Goal: Task Accomplishment & Management: Use online tool/utility

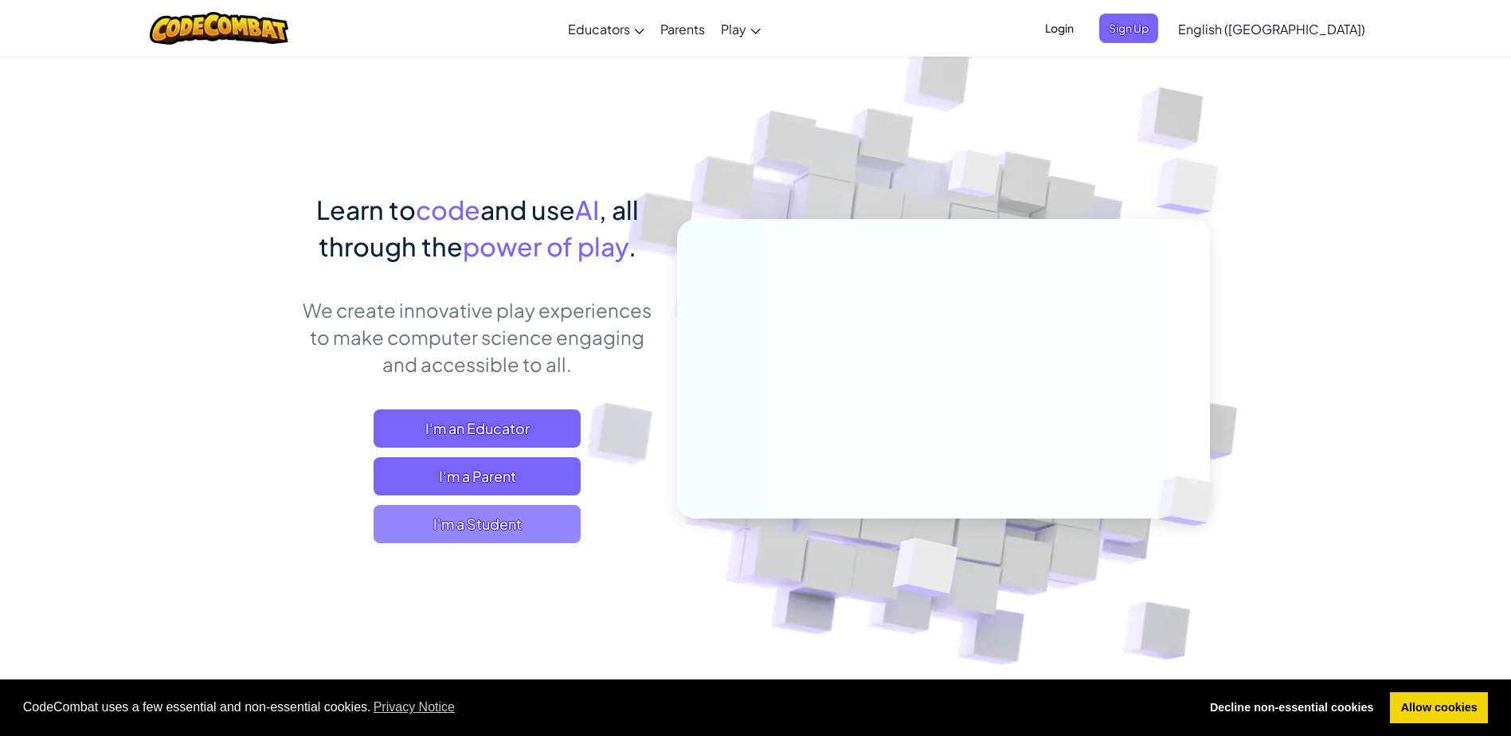
click at [533, 506] on span "I'm a Student" at bounding box center [477, 524] width 207 height 38
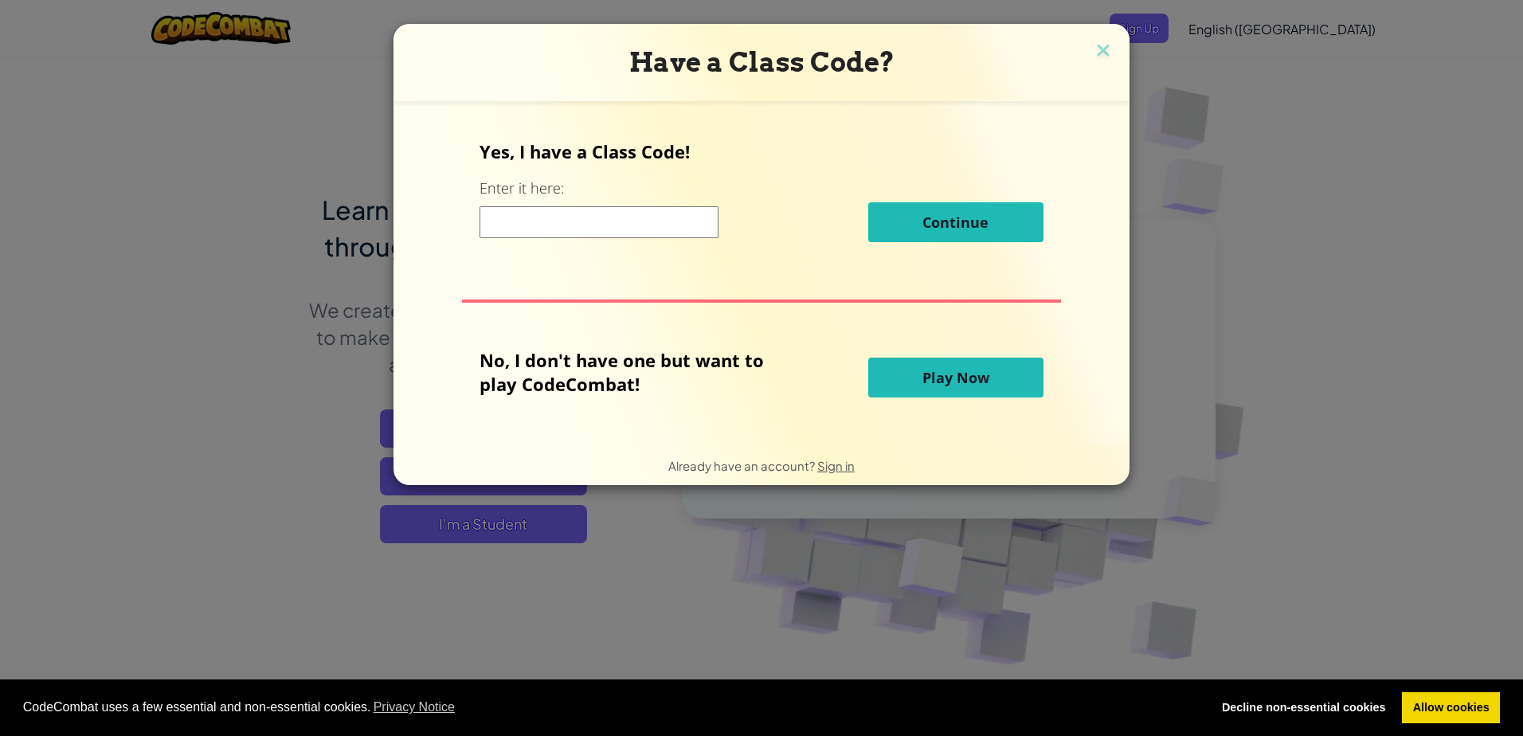
click at [937, 386] on span "Play Now" at bounding box center [955, 377] width 67 height 19
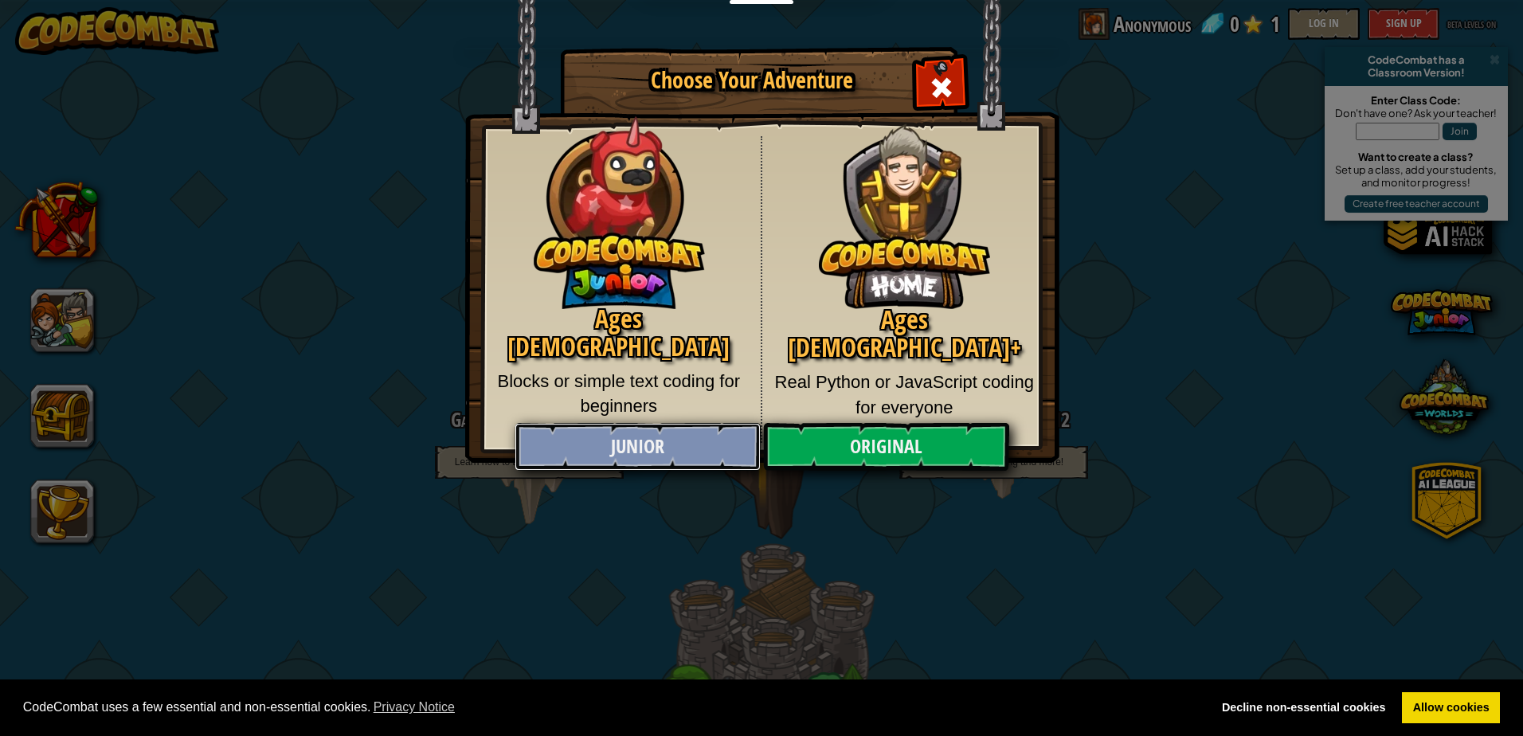
click at [714, 429] on link "Junior" at bounding box center [637, 447] width 245 height 48
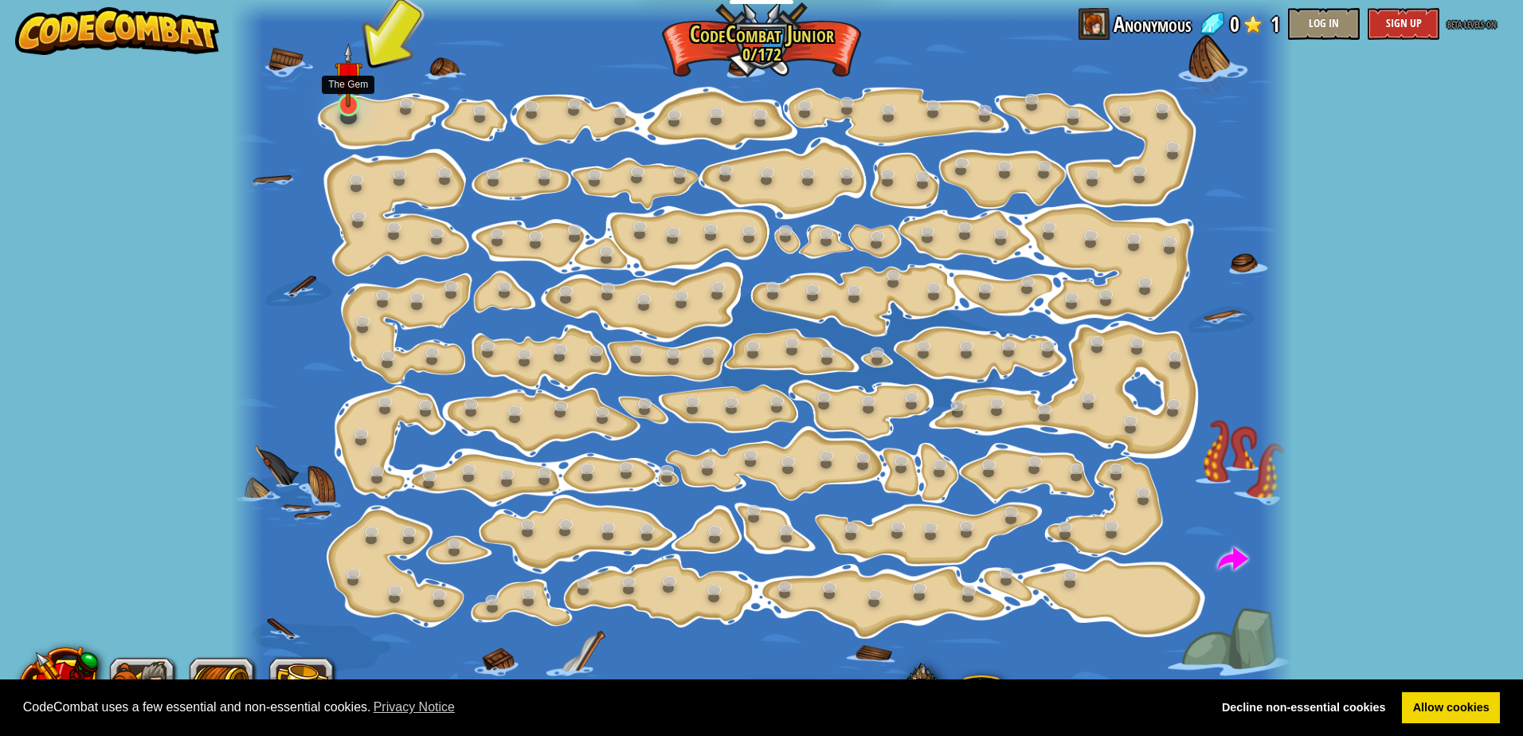
click at [358, 104] on img at bounding box center [349, 75] width 28 height 64
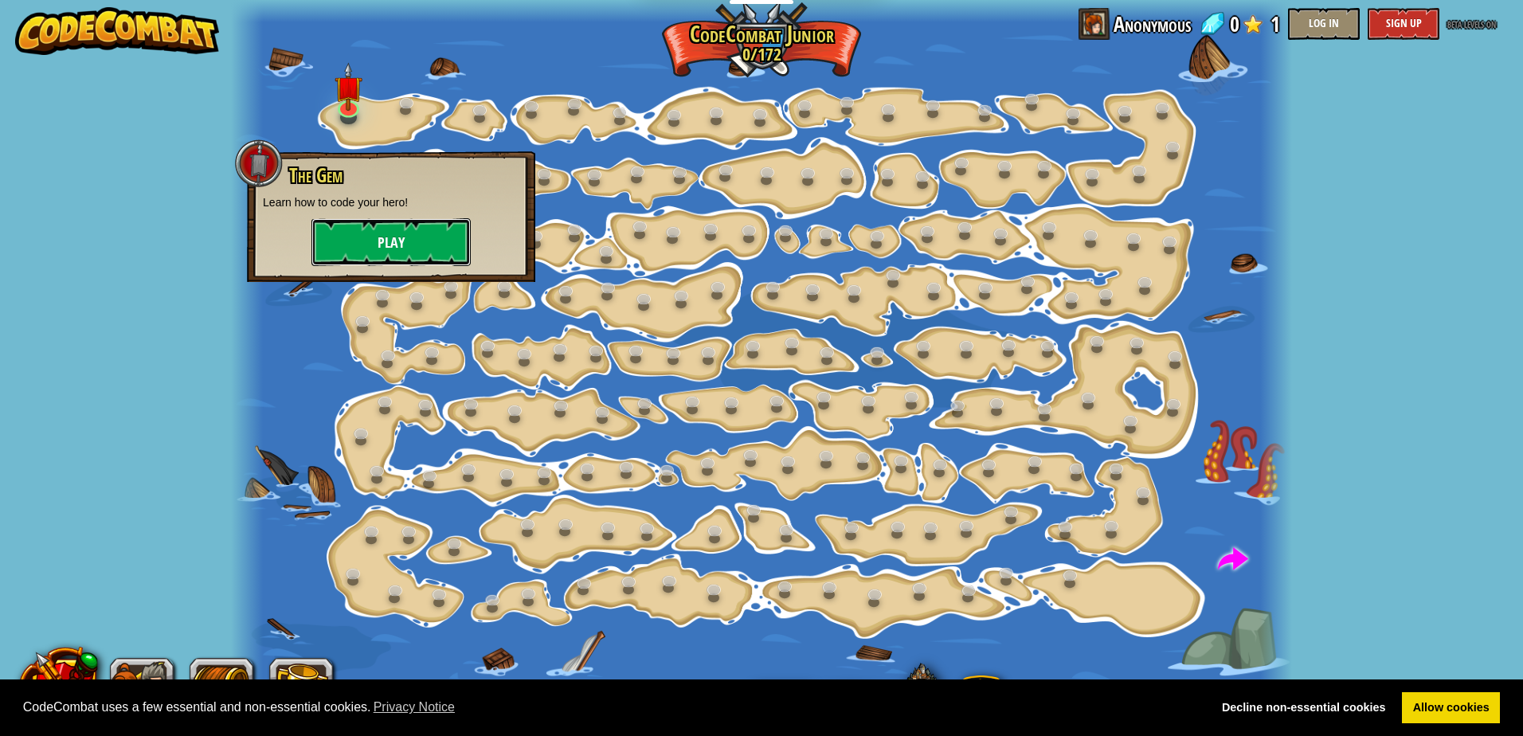
click at [409, 241] on button "Play" at bounding box center [390, 242] width 159 height 48
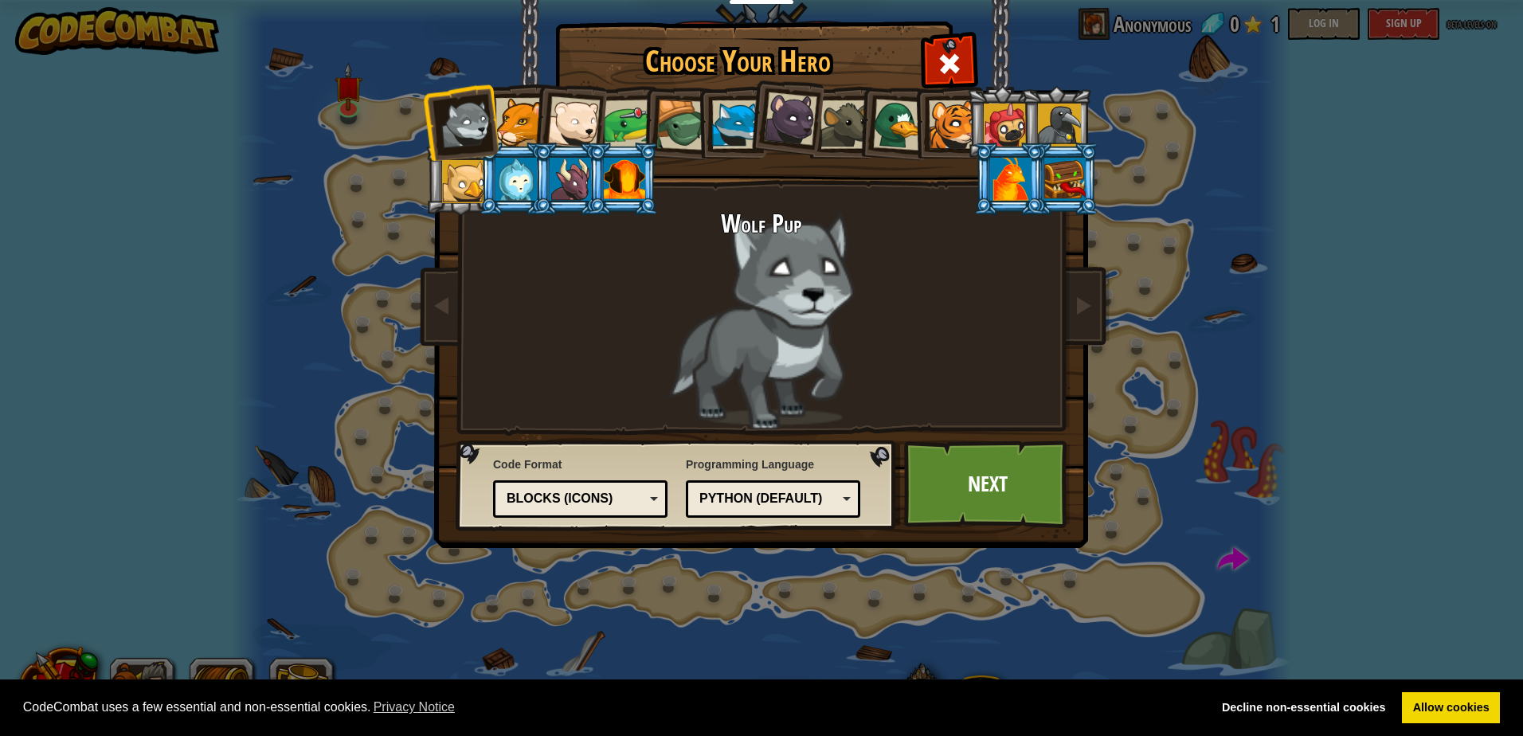
click at [531, 119] on div at bounding box center [519, 122] width 49 height 49
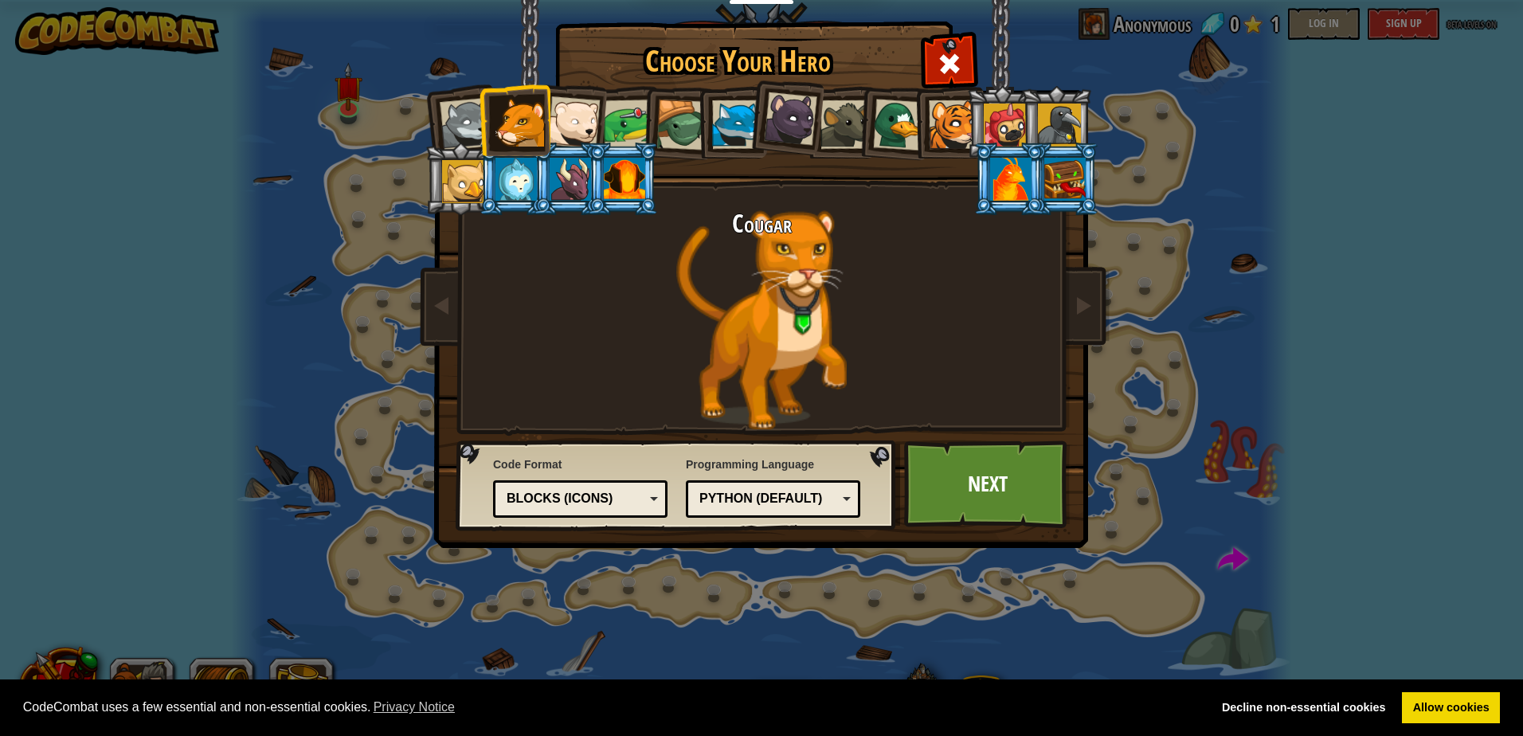
click at [577, 132] on div at bounding box center [573, 122] width 53 height 53
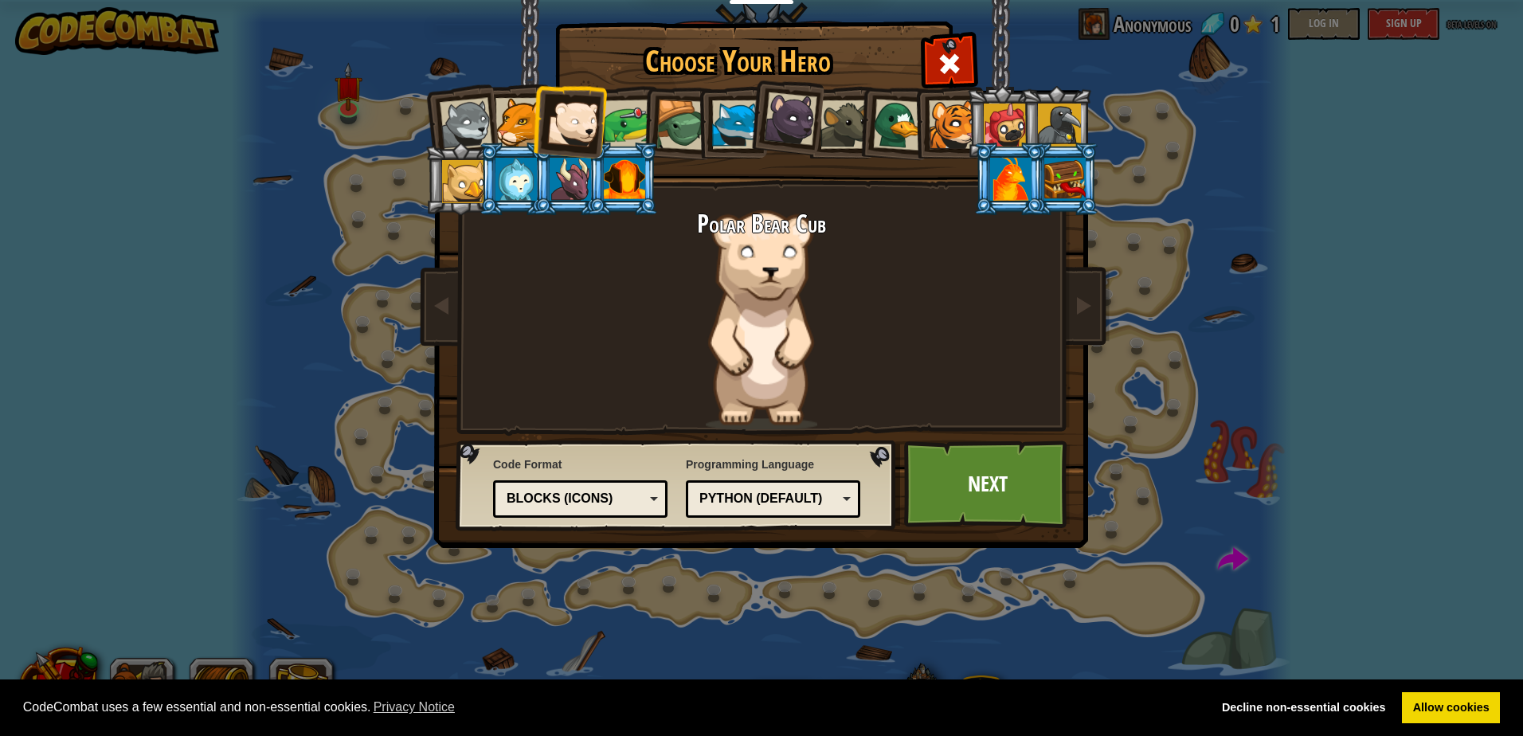
click at [631, 127] on div at bounding box center [628, 124] width 49 height 49
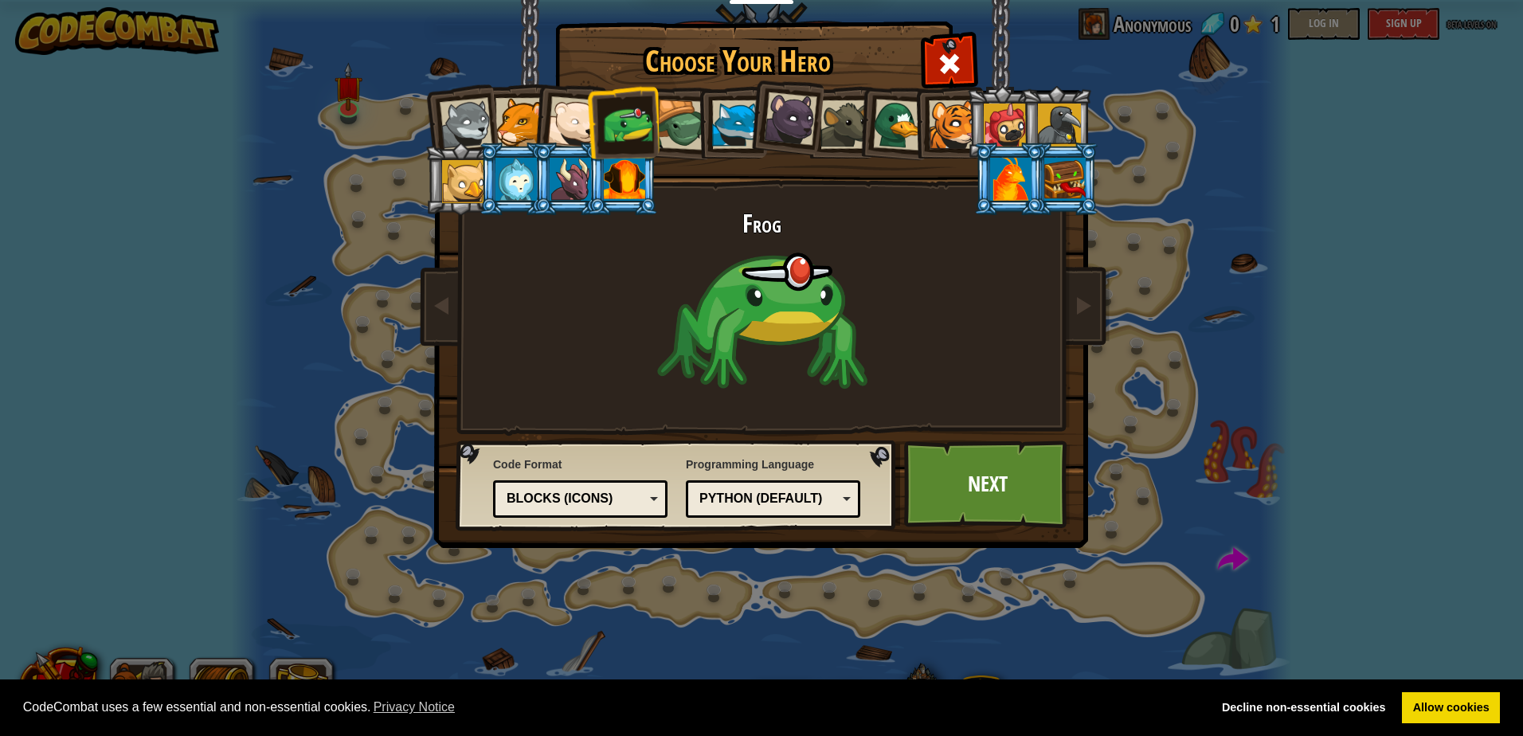
click at [631, 127] on div at bounding box center [628, 124] width 49 height 49
click at [675, 119] on div at bounding box center [681, 125] width 51 height 51
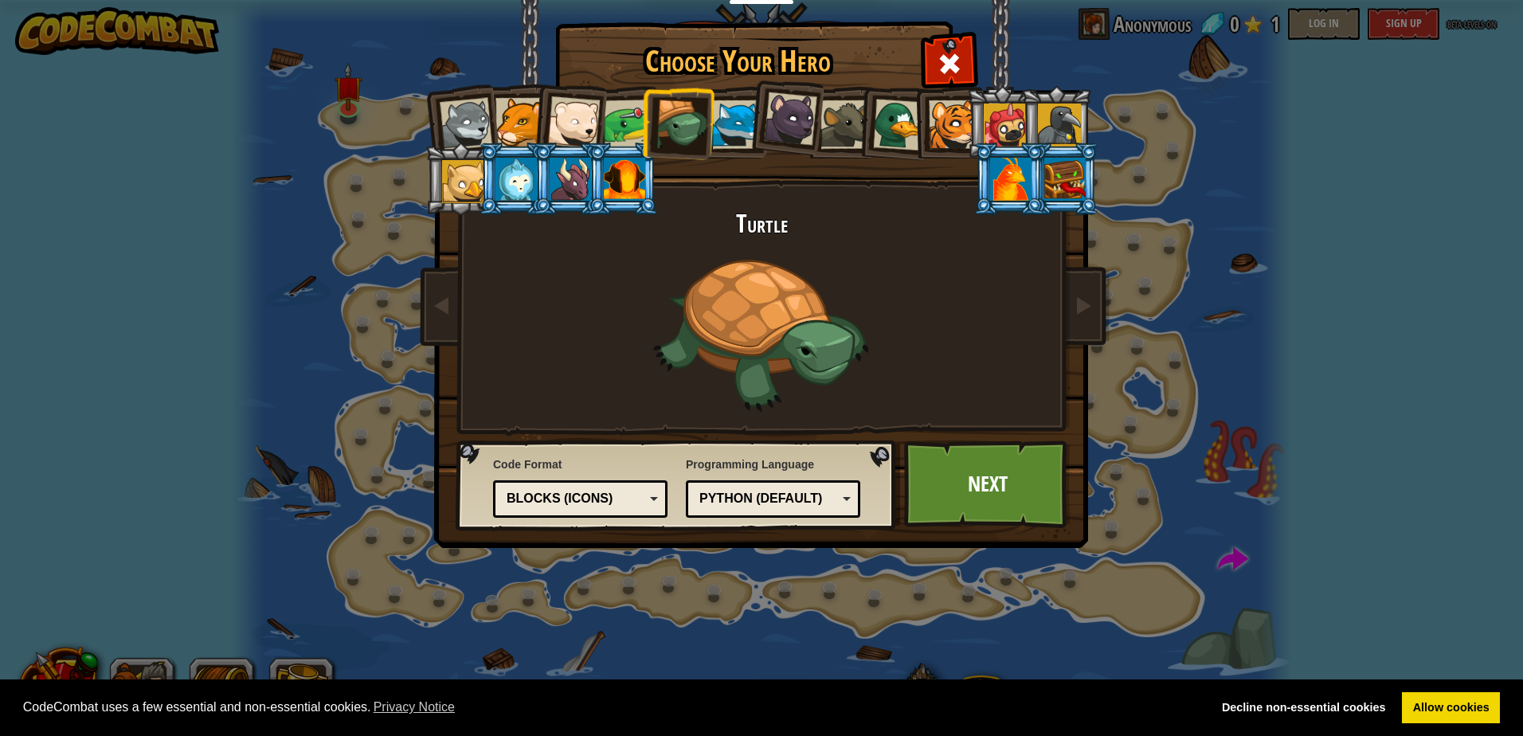
click at [745, 112] on div at bounding box center [736, 124] width 49 height 49
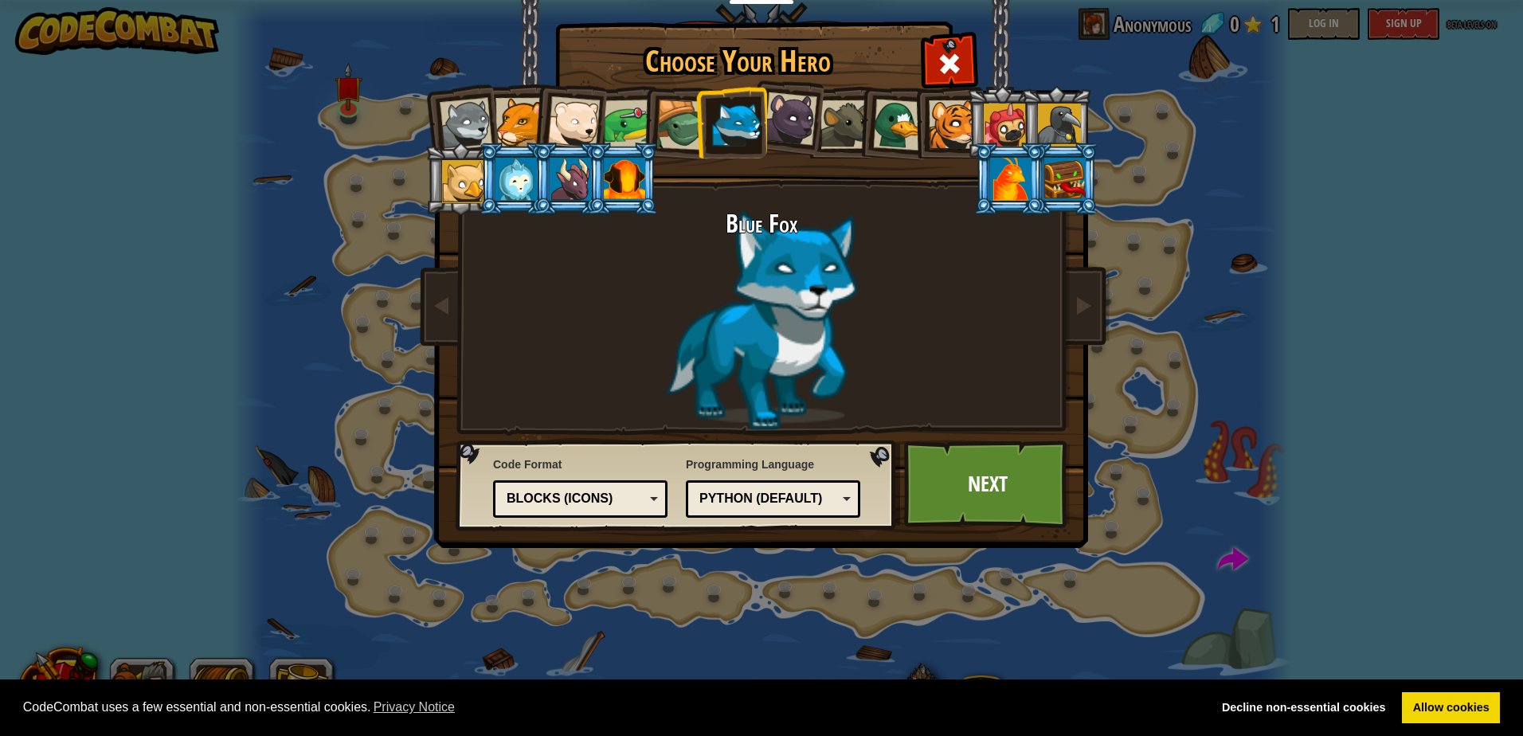
click at [798, 124] on div at bounding box center [790, 118] width 53 height 53
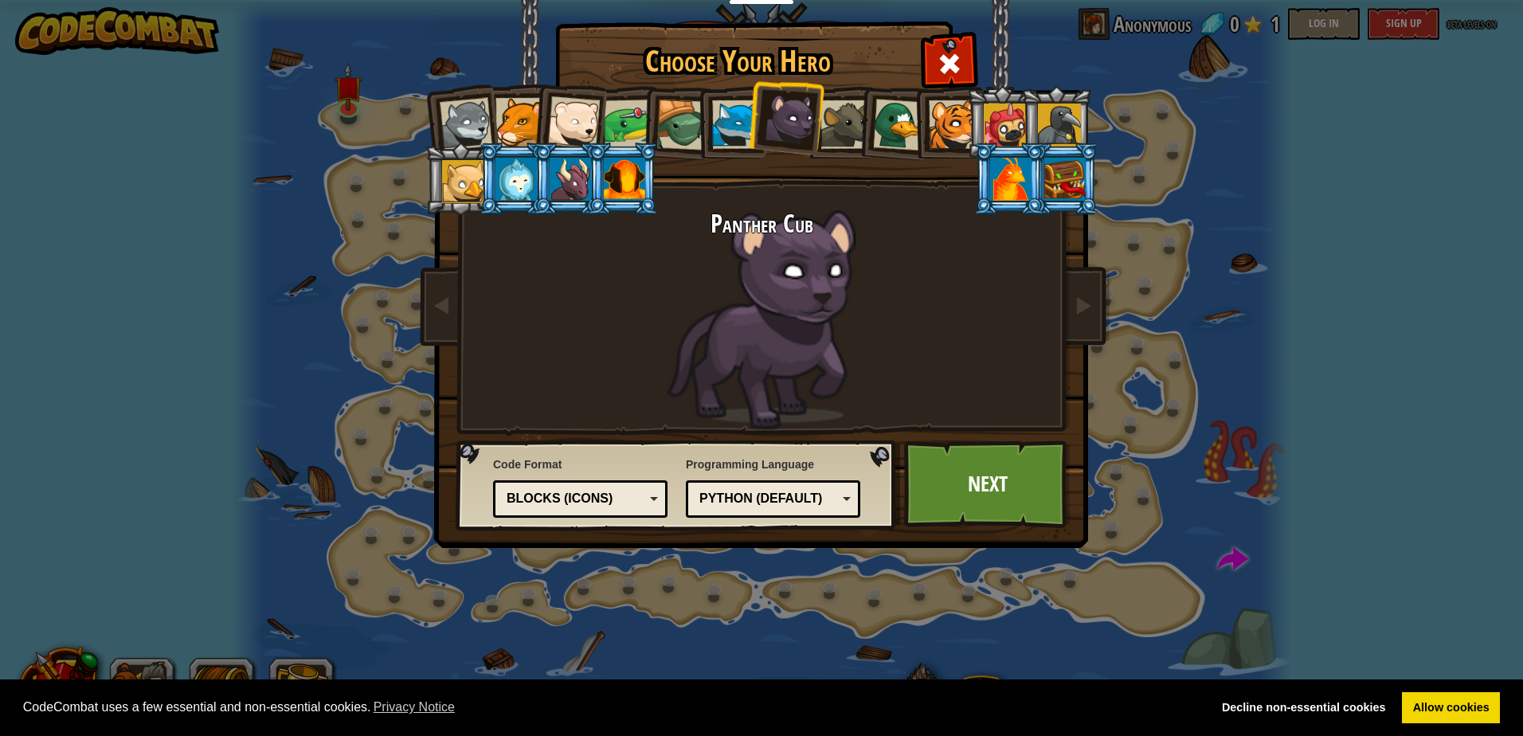
click at [851, 117] on div at bounding box center [844, 124] width 49 height 49
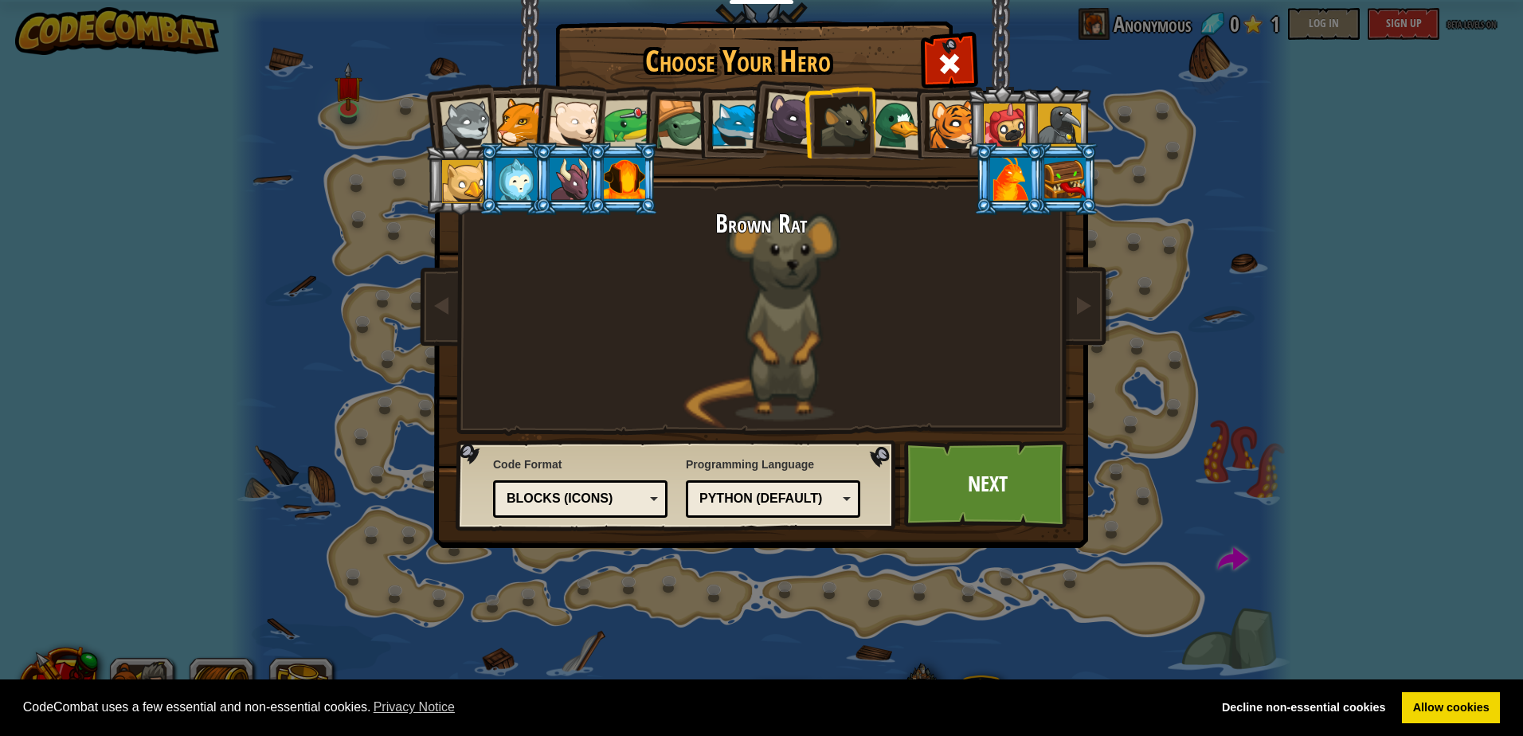
click at [908, 118] on div at bounding box center [899, 125] width 52 height 52
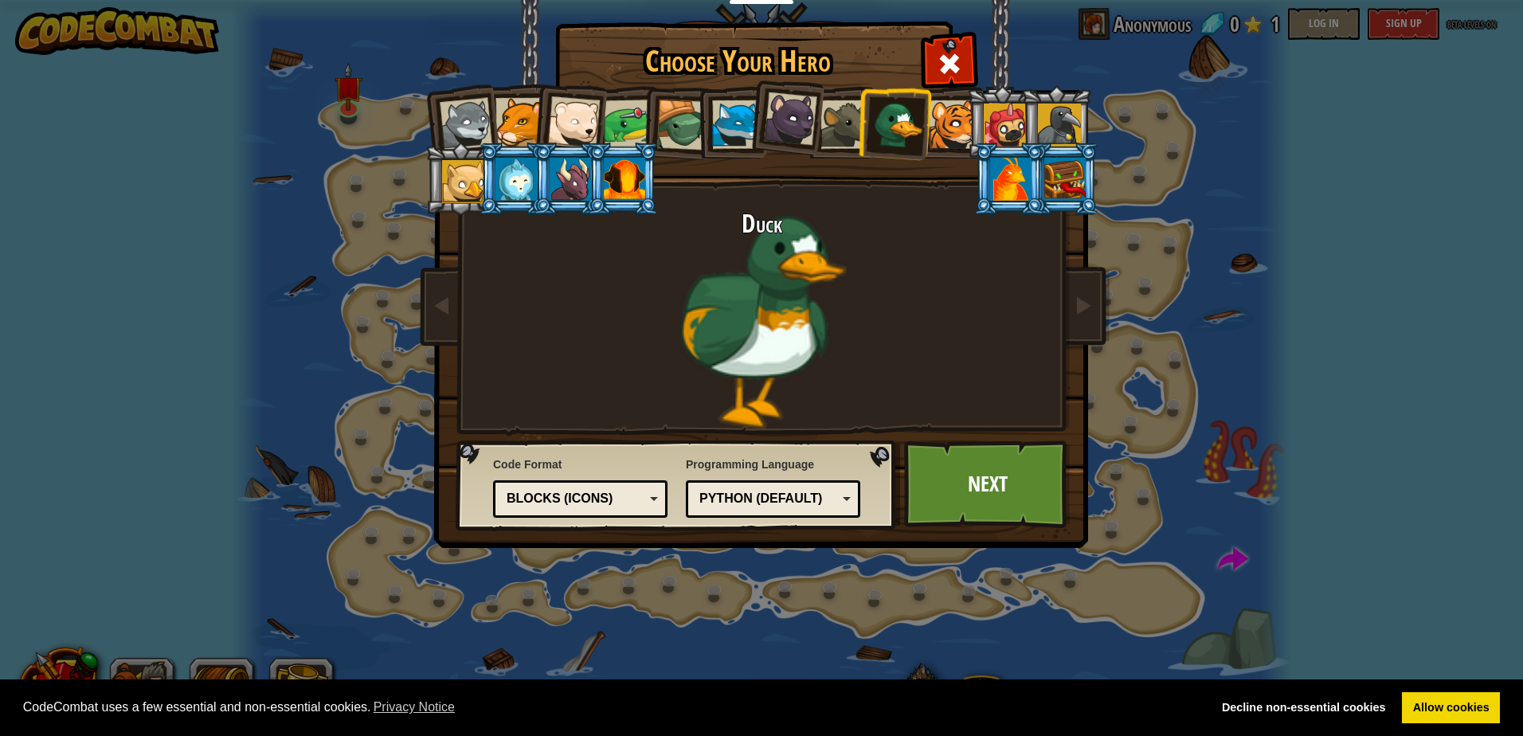
click at [947, 118] on div at bounding box center [953, 124] width 49 height 49
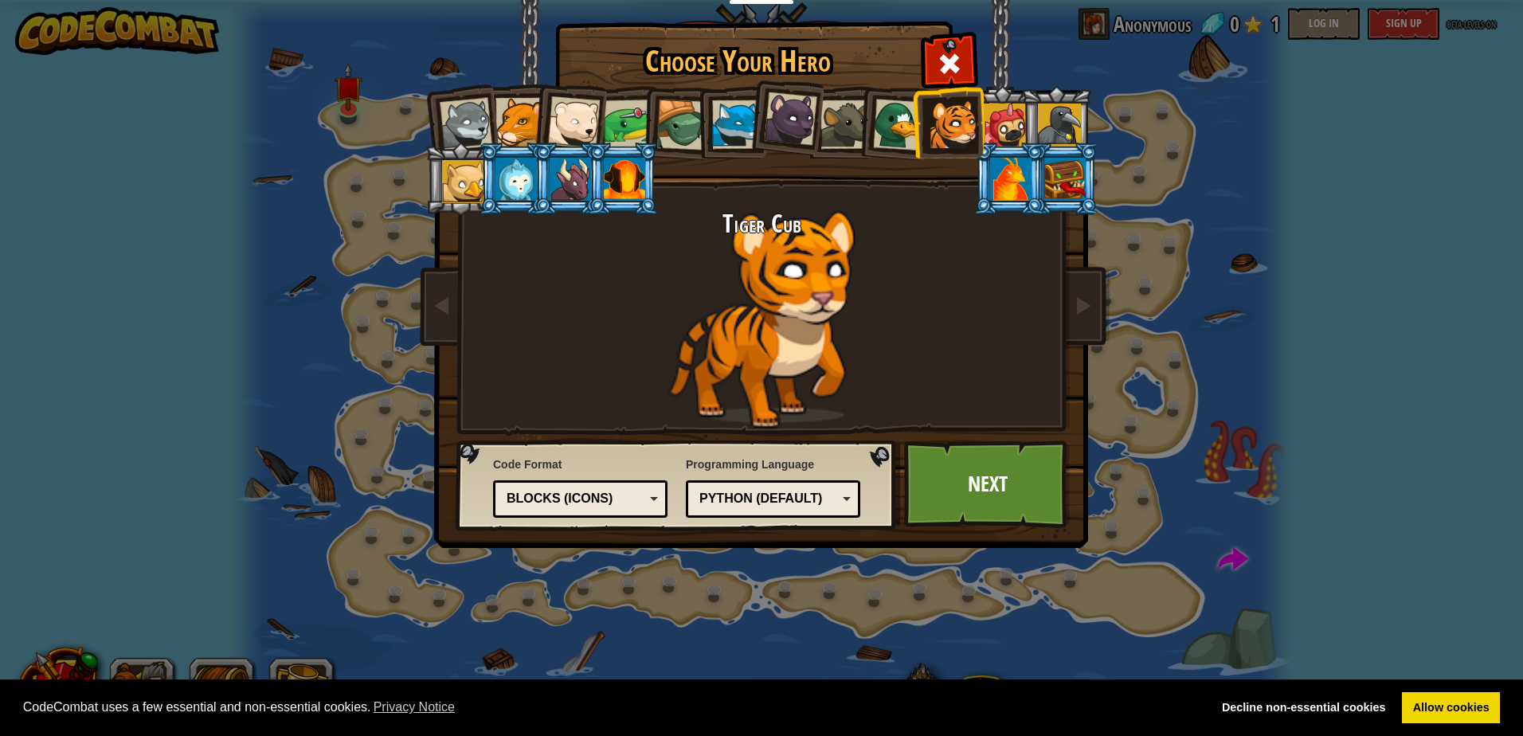
click at [1000, 119] on div at bounding box center [1005, 125] width 43 height 43
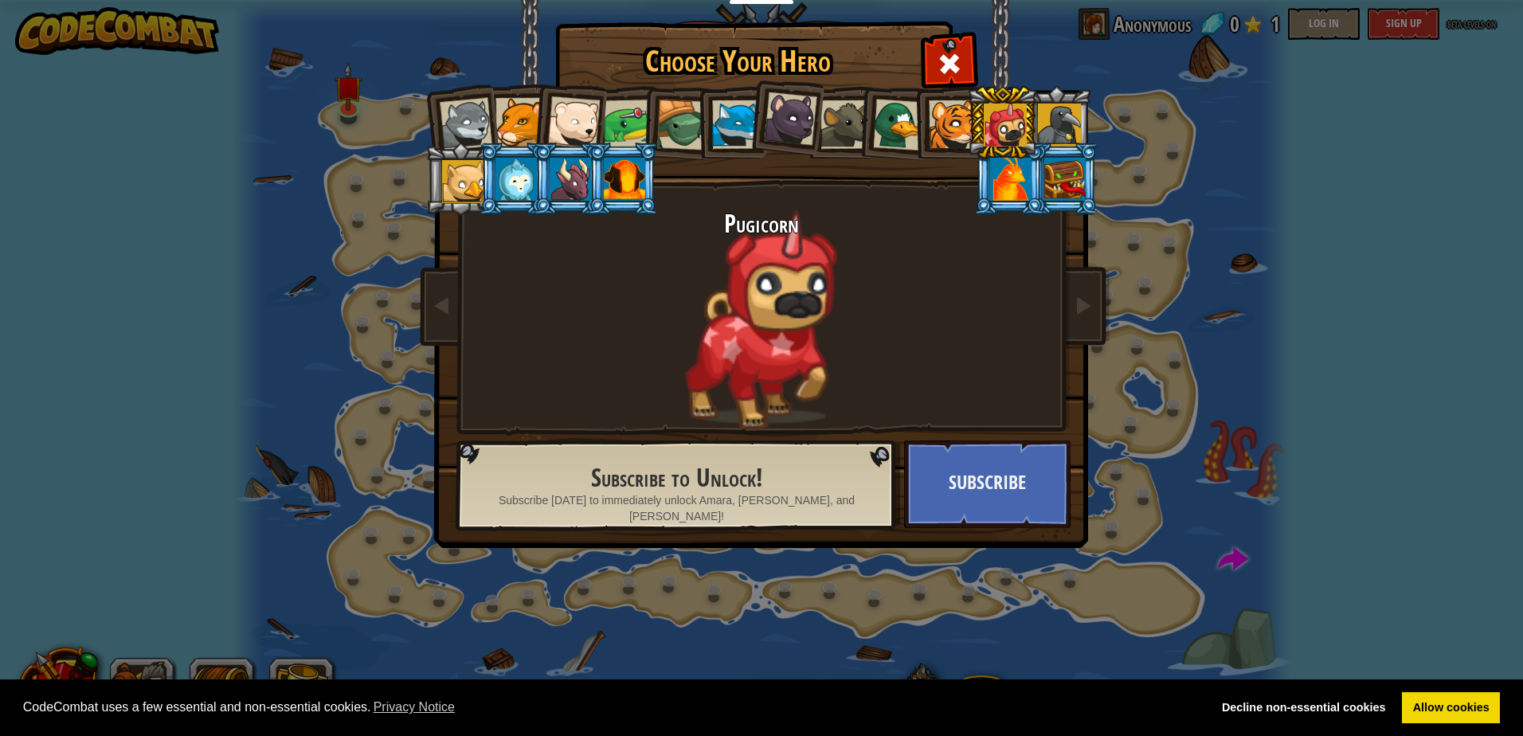
click at [1057, 133] on div at bounding box center [1059, 125] width 43 height 43
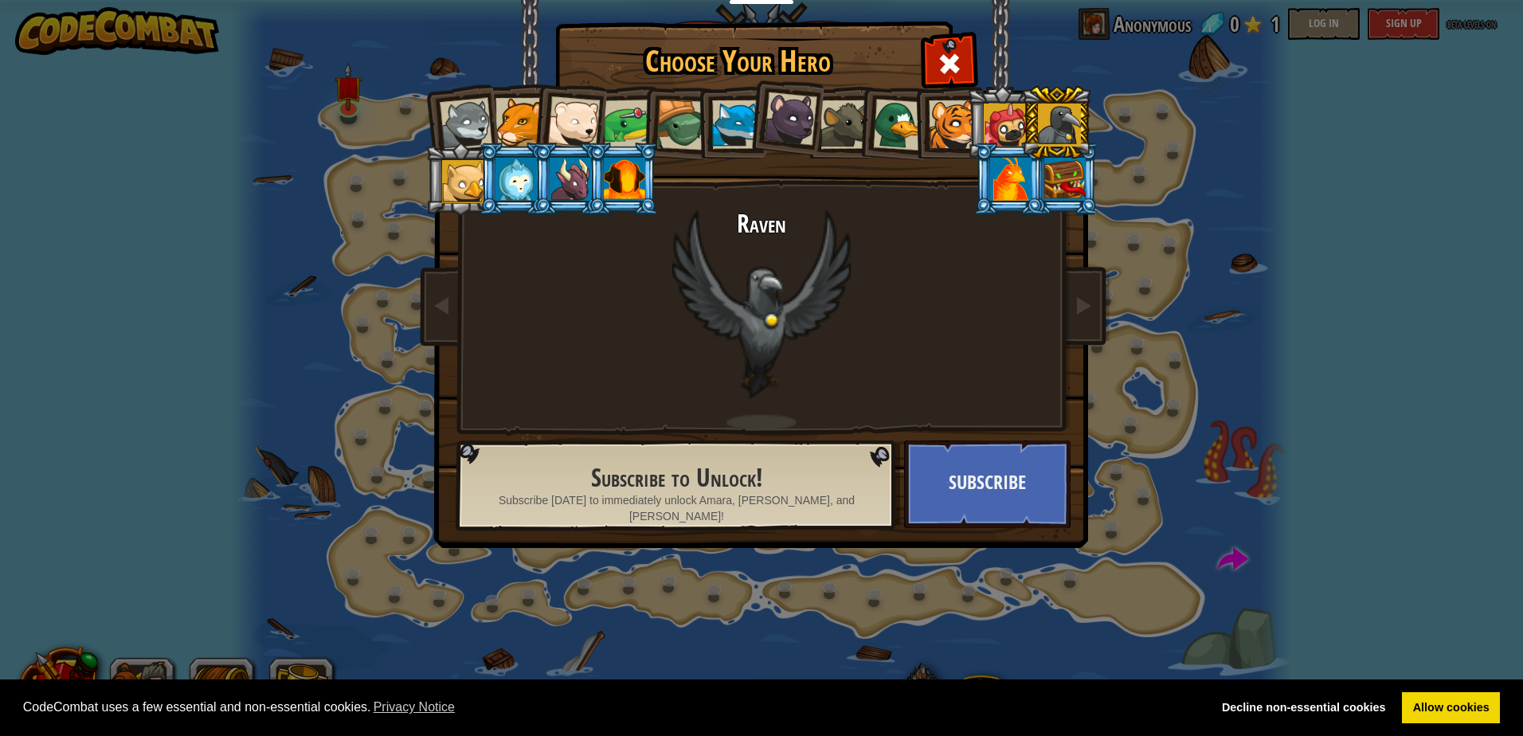
click at [468, 164] on div at bounding box center [463, 181] width 43 height 43
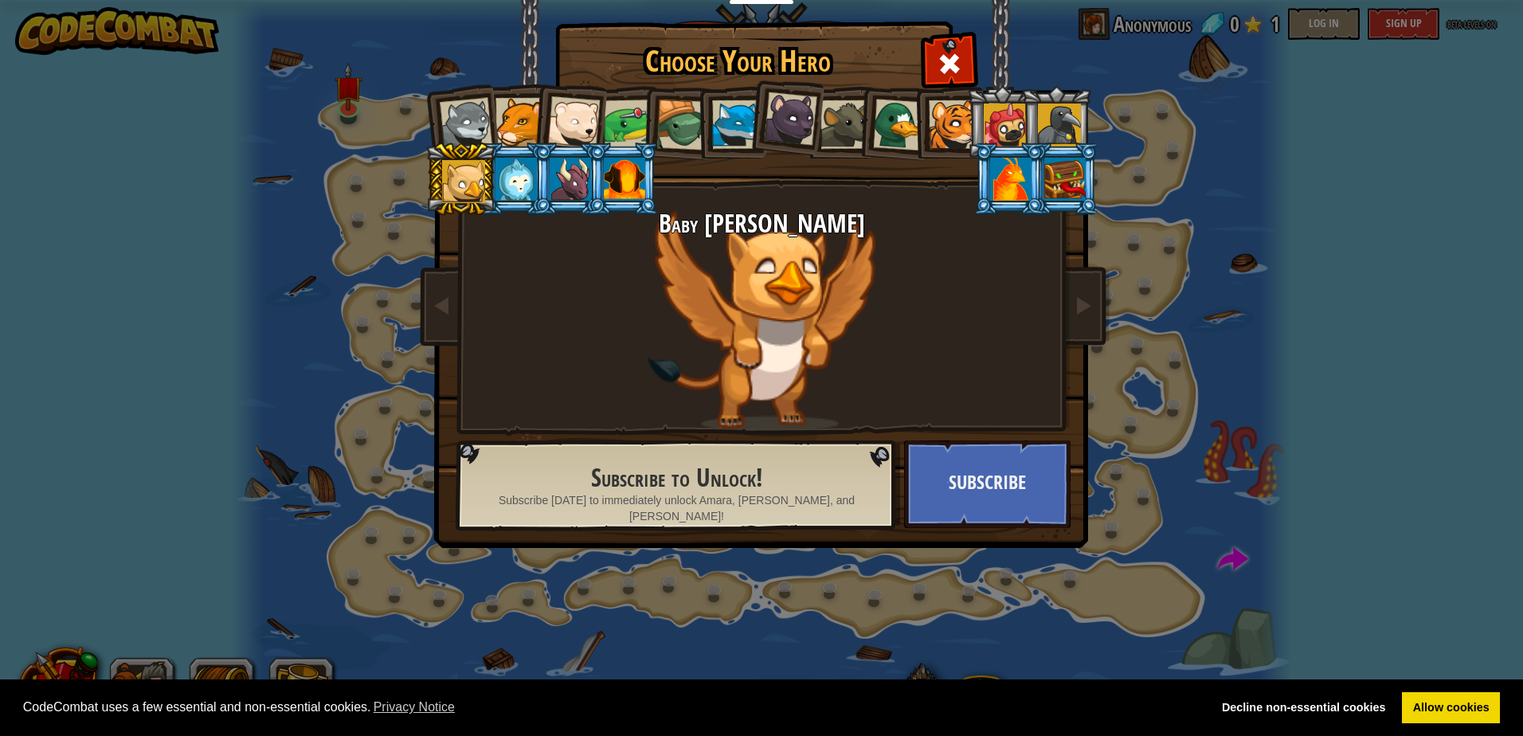
click at [518, 169] on div at bounding box center [515, 179] width 41 height 43
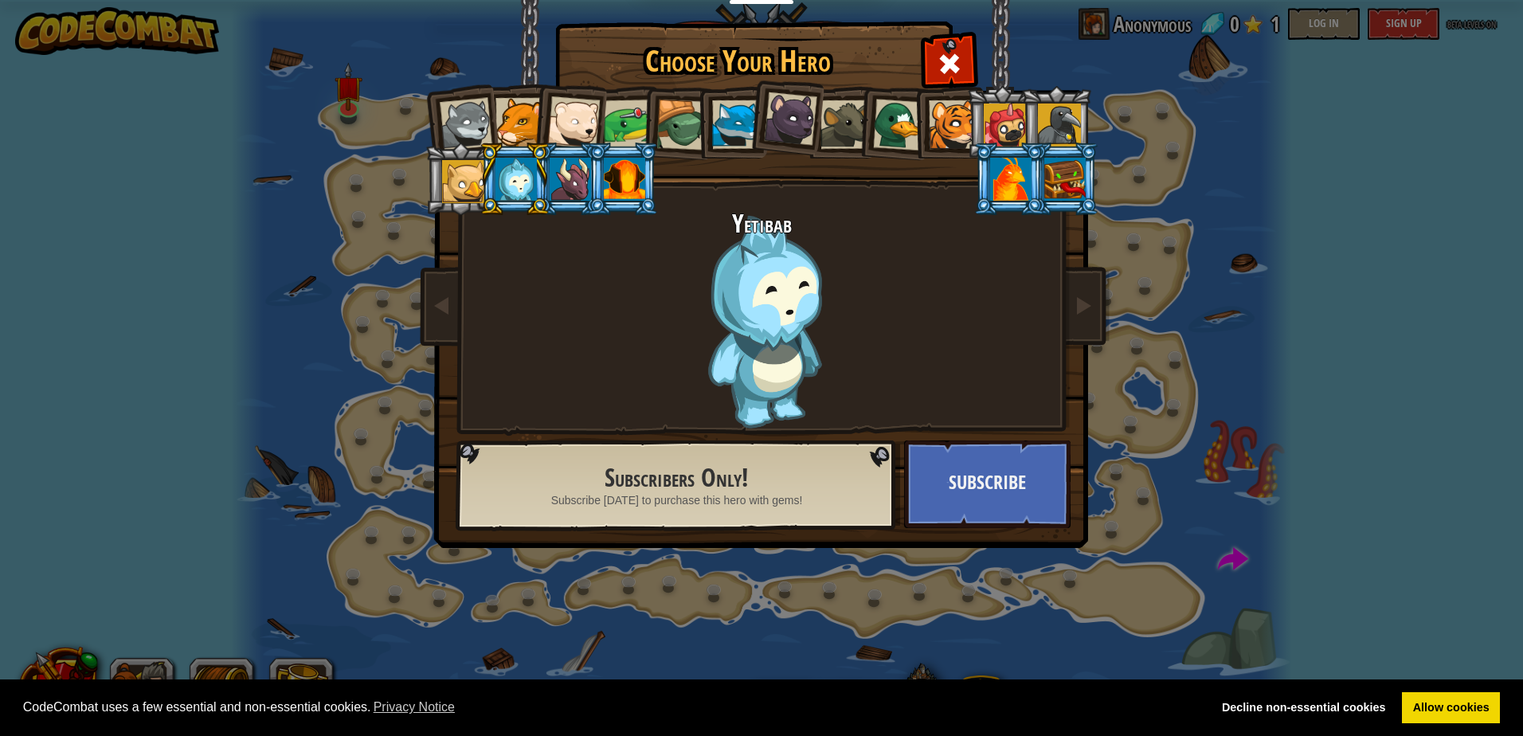
click at [597, 181] on li at bounding box center [623, 179] width 72 height 72
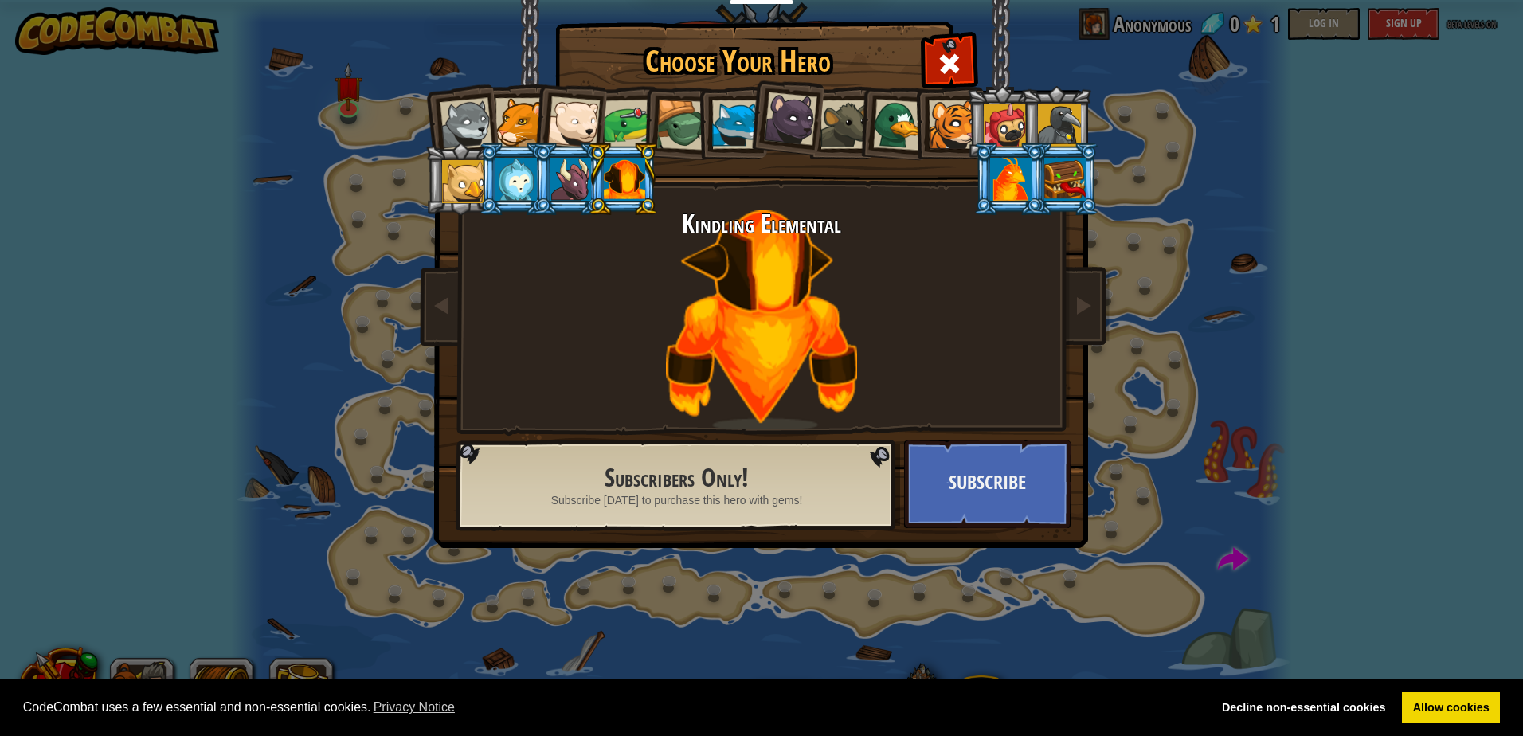
click at [572, 163] on div at bounding box center [570, 179] width 41 height 43
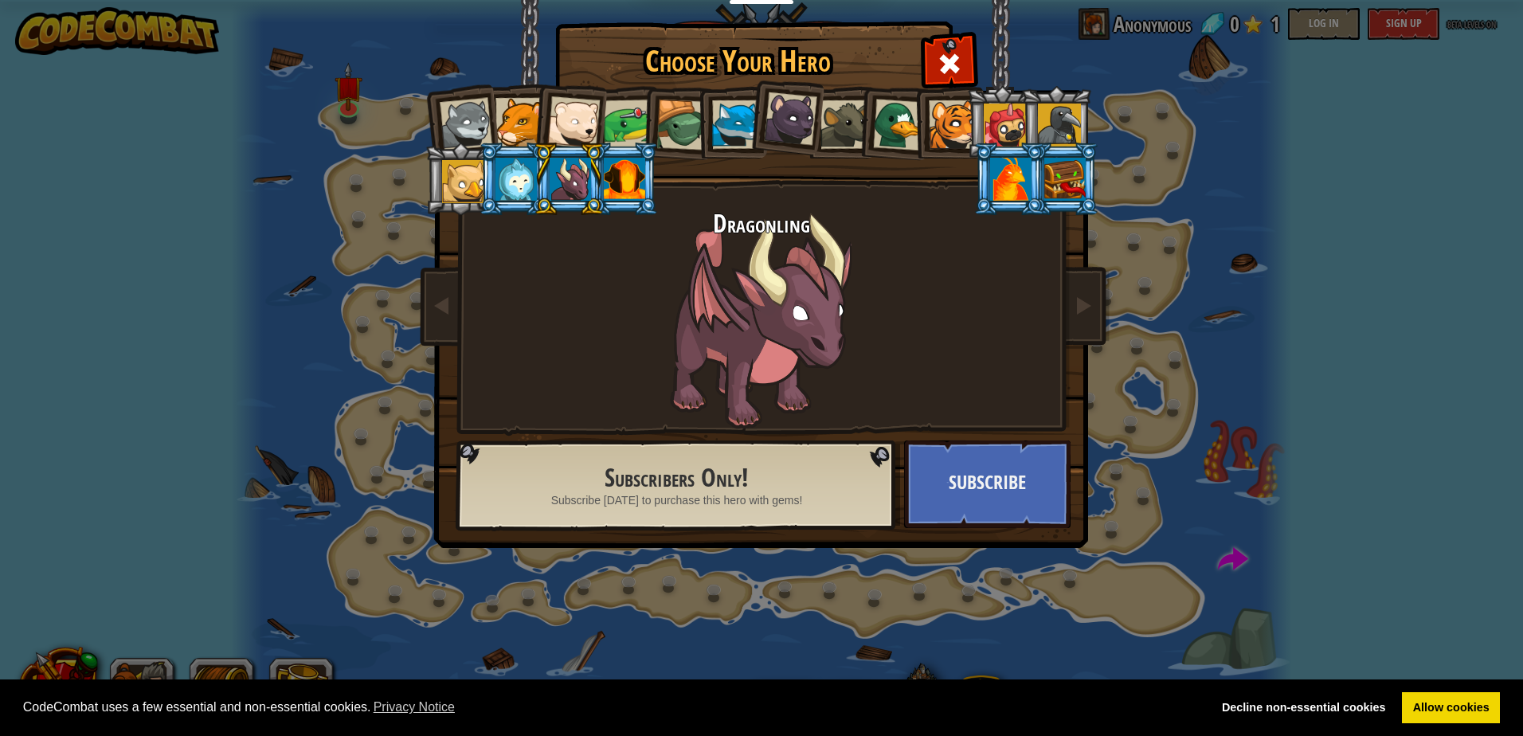
click at [1010, 172] on div at bounding box center [1010, 179] width 41 height 43
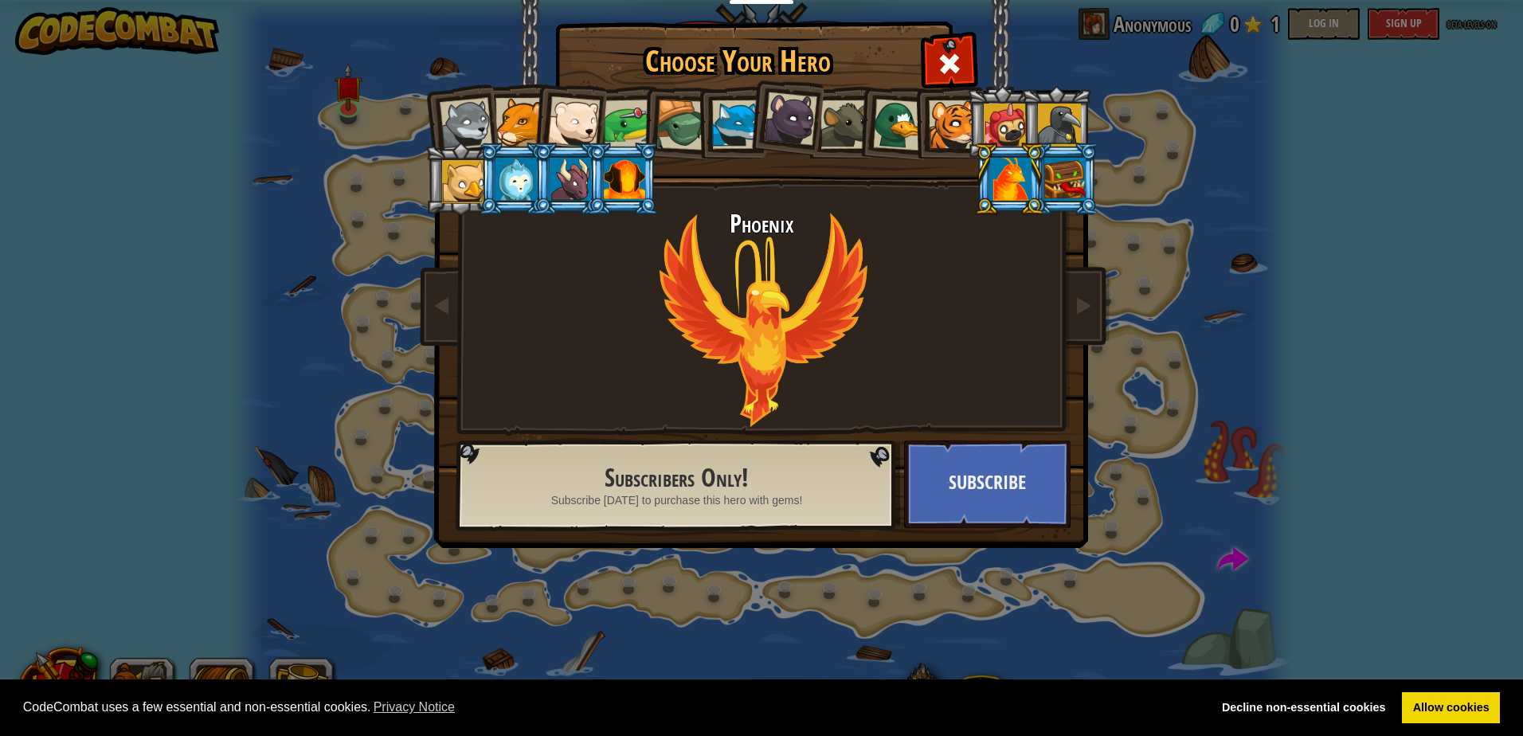
click at [1054, 176] on div at bounding box center [1064, 179] width 41 height 43
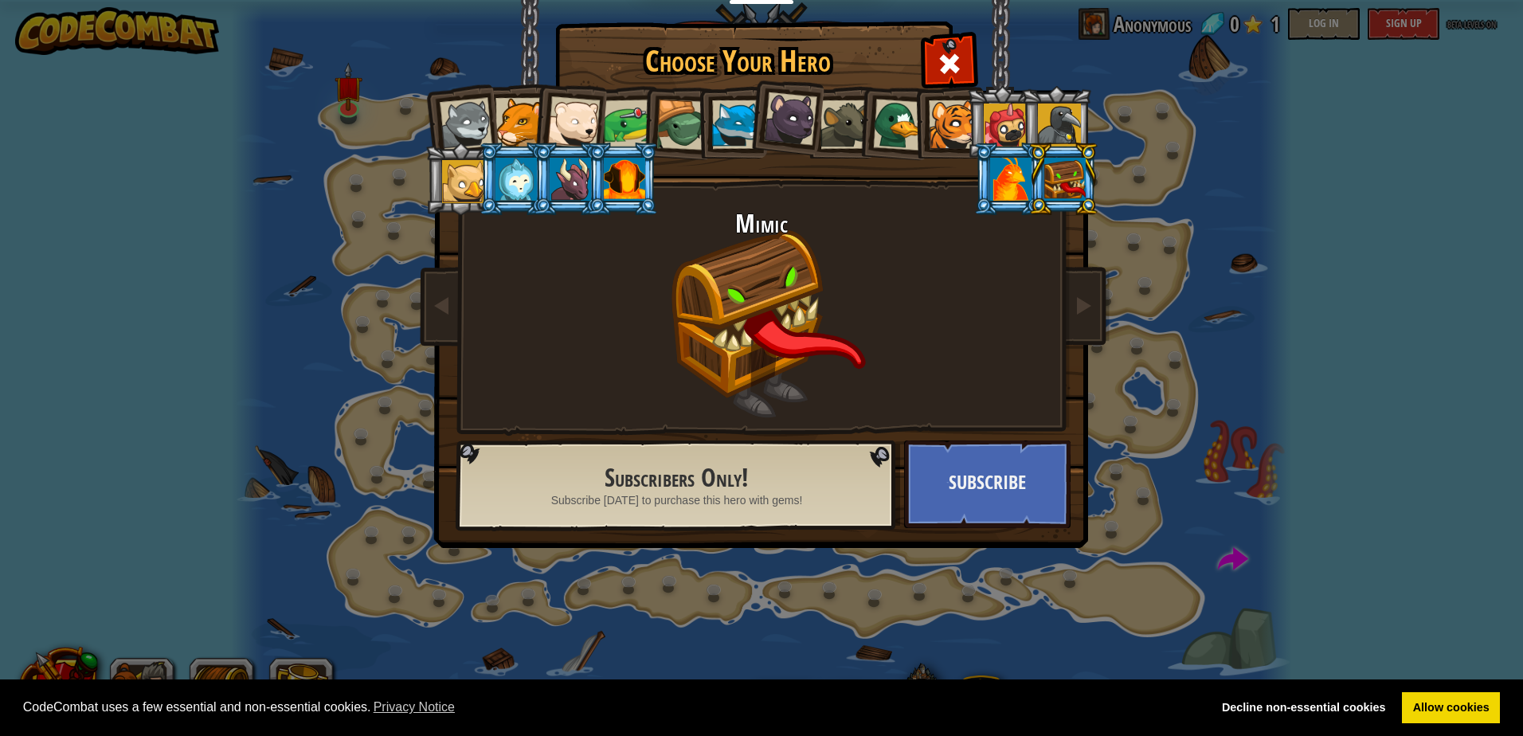
click at [806, 112] on div at bounding box center [790, 118] width 53 height 53
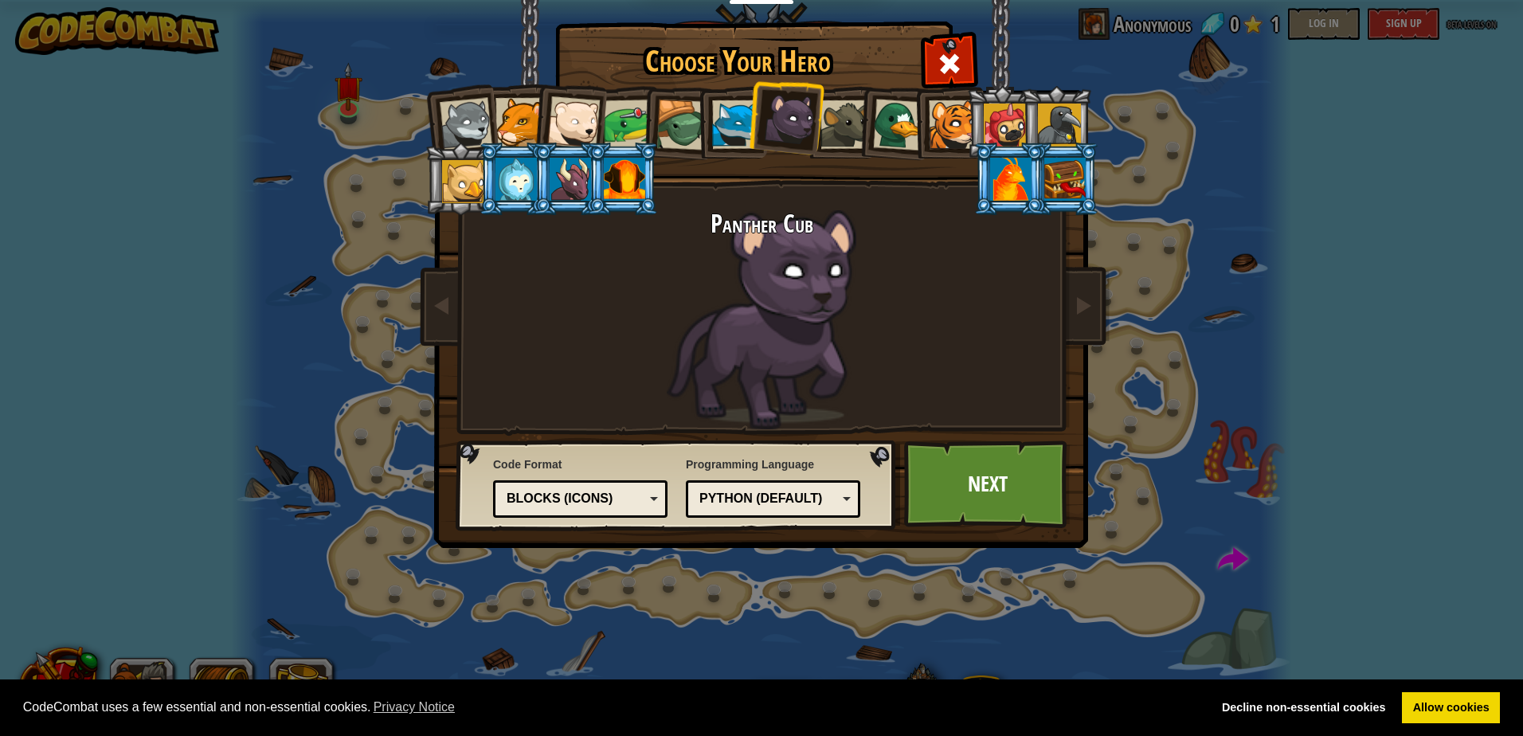
click at [745, 106] on div at bounding box center [736, 124] width 49 height 49
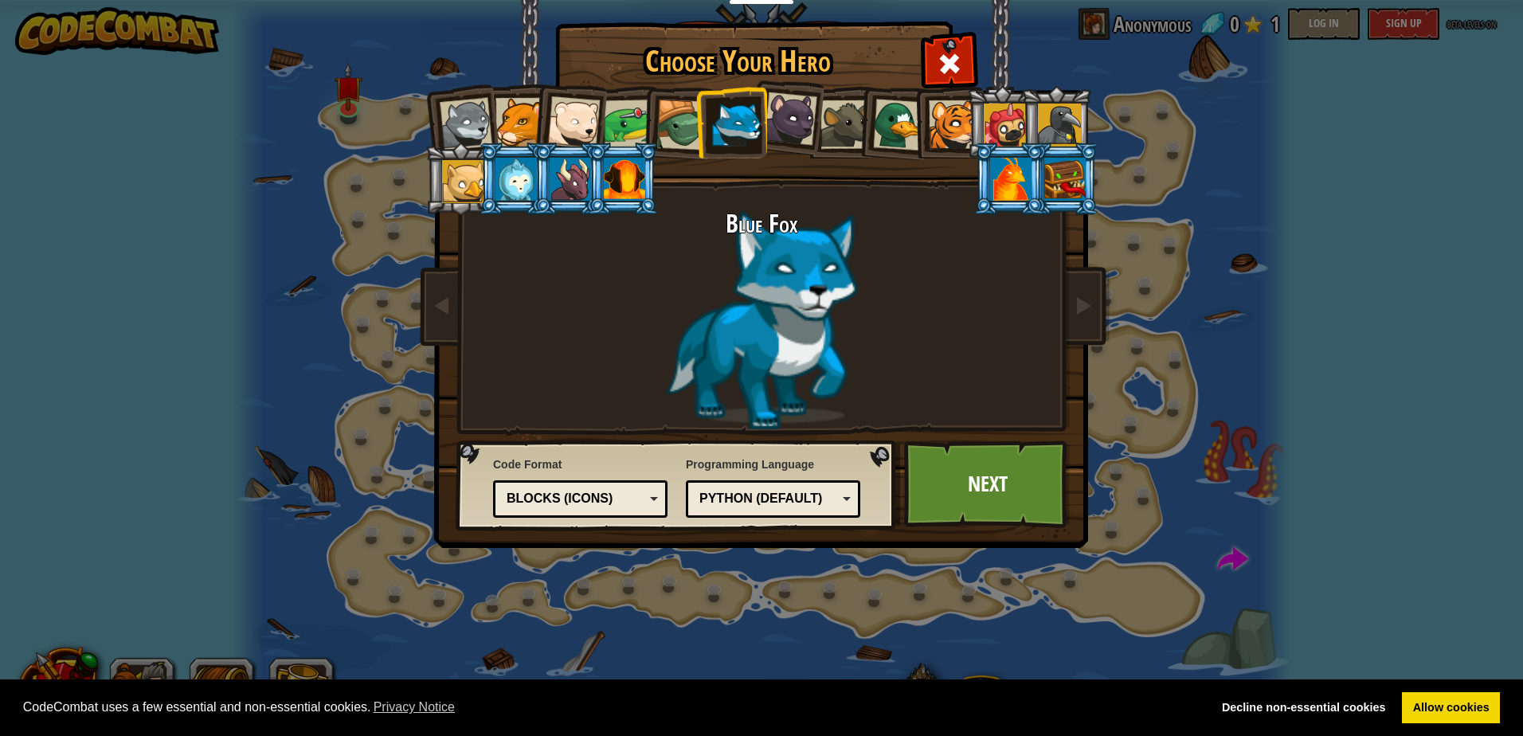
click at [678, 116] on div at bounding box center [681, 125] width 51 height 51
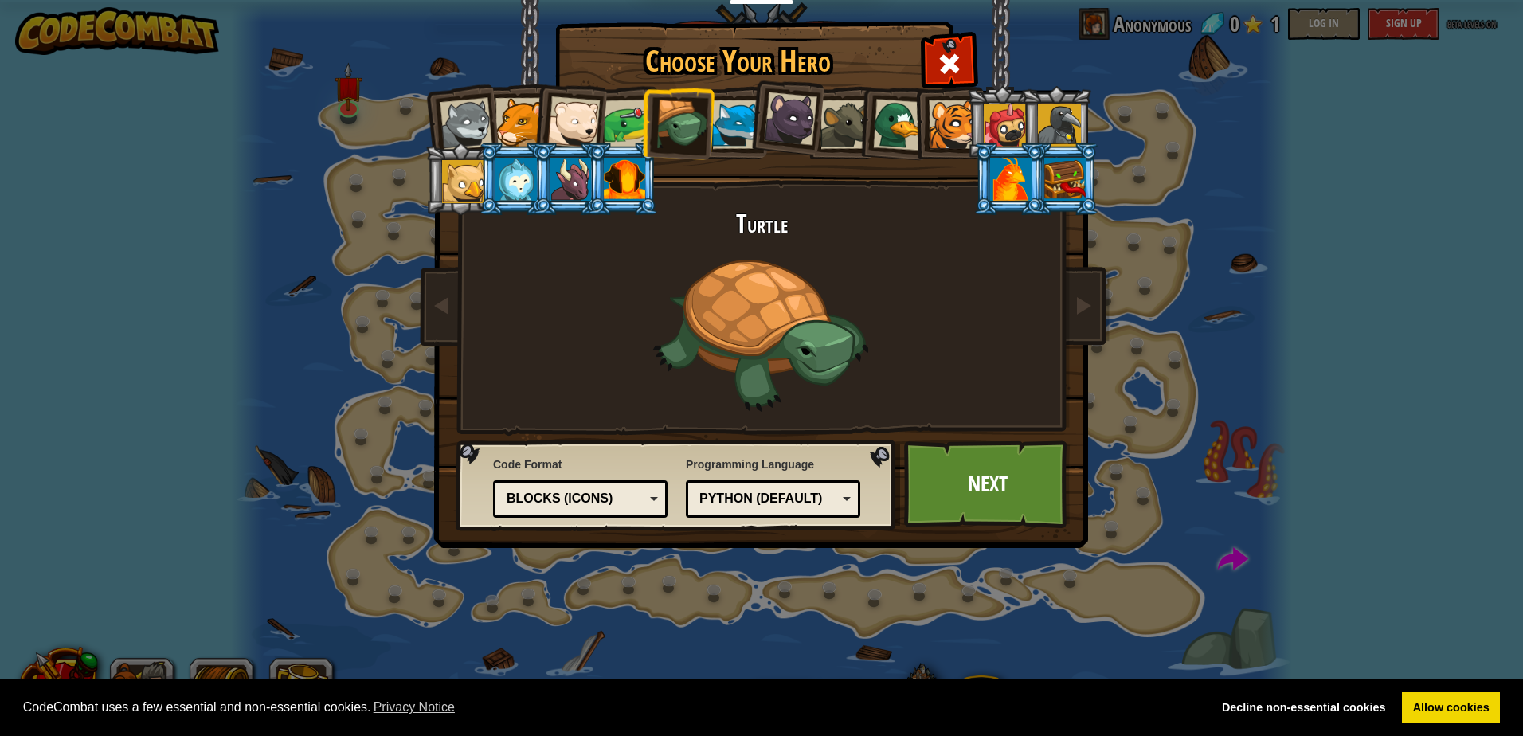
click at [514, 112] on div at bounding box center [519, 122] width 49 height 49
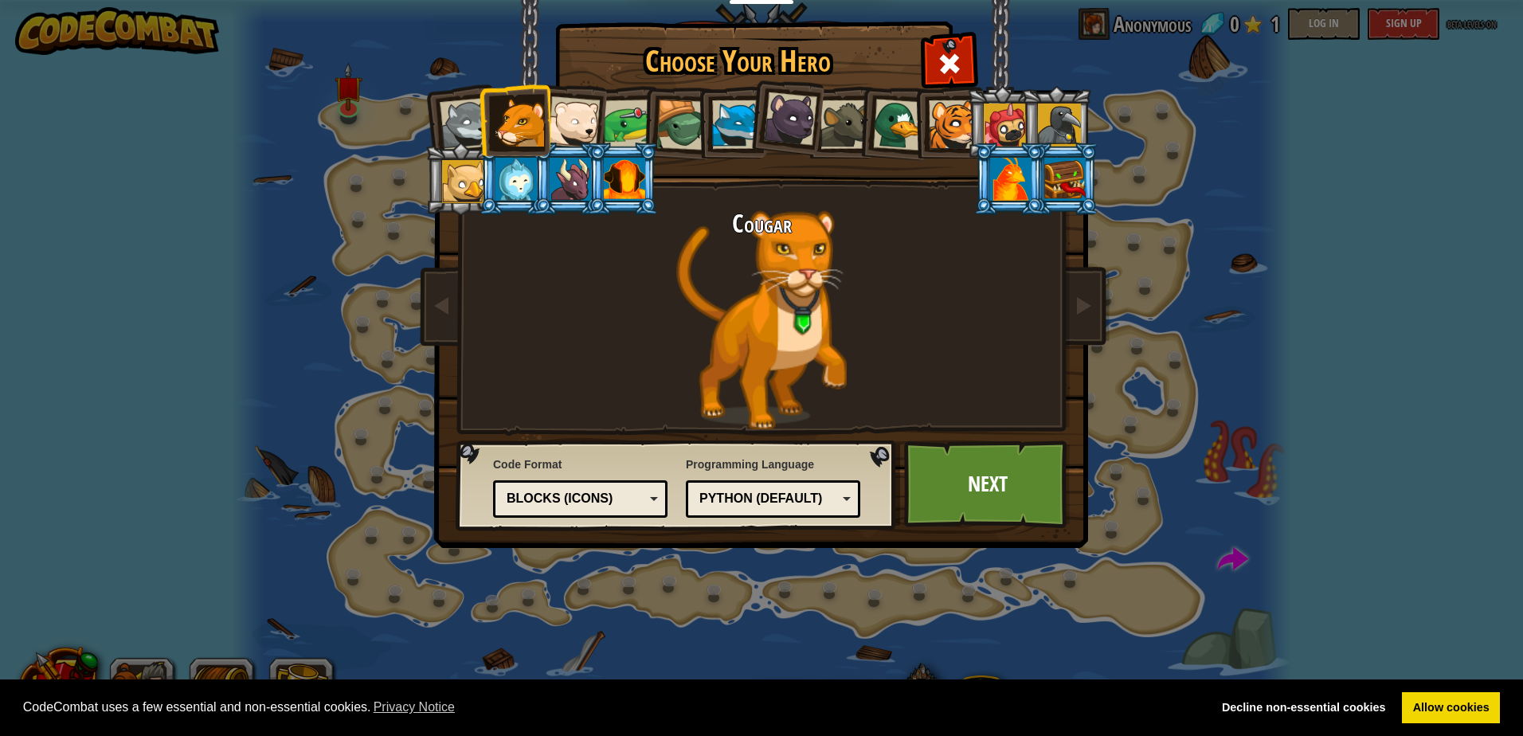
click at [693, 115] on div at bounding box center [681, 125] width 51 height 51
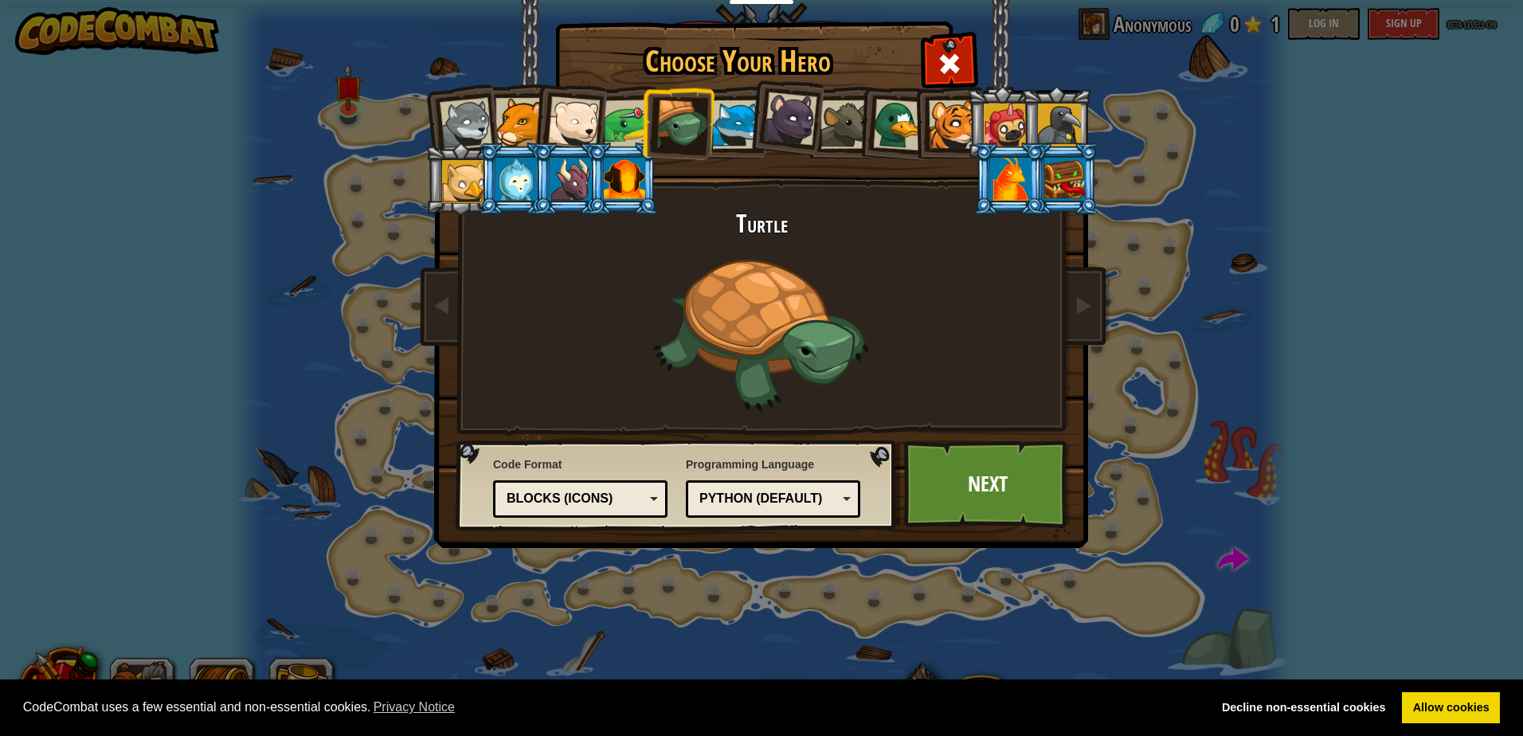
click at [538, 139] on li at bounding box center [569, 119] width 78 height 78
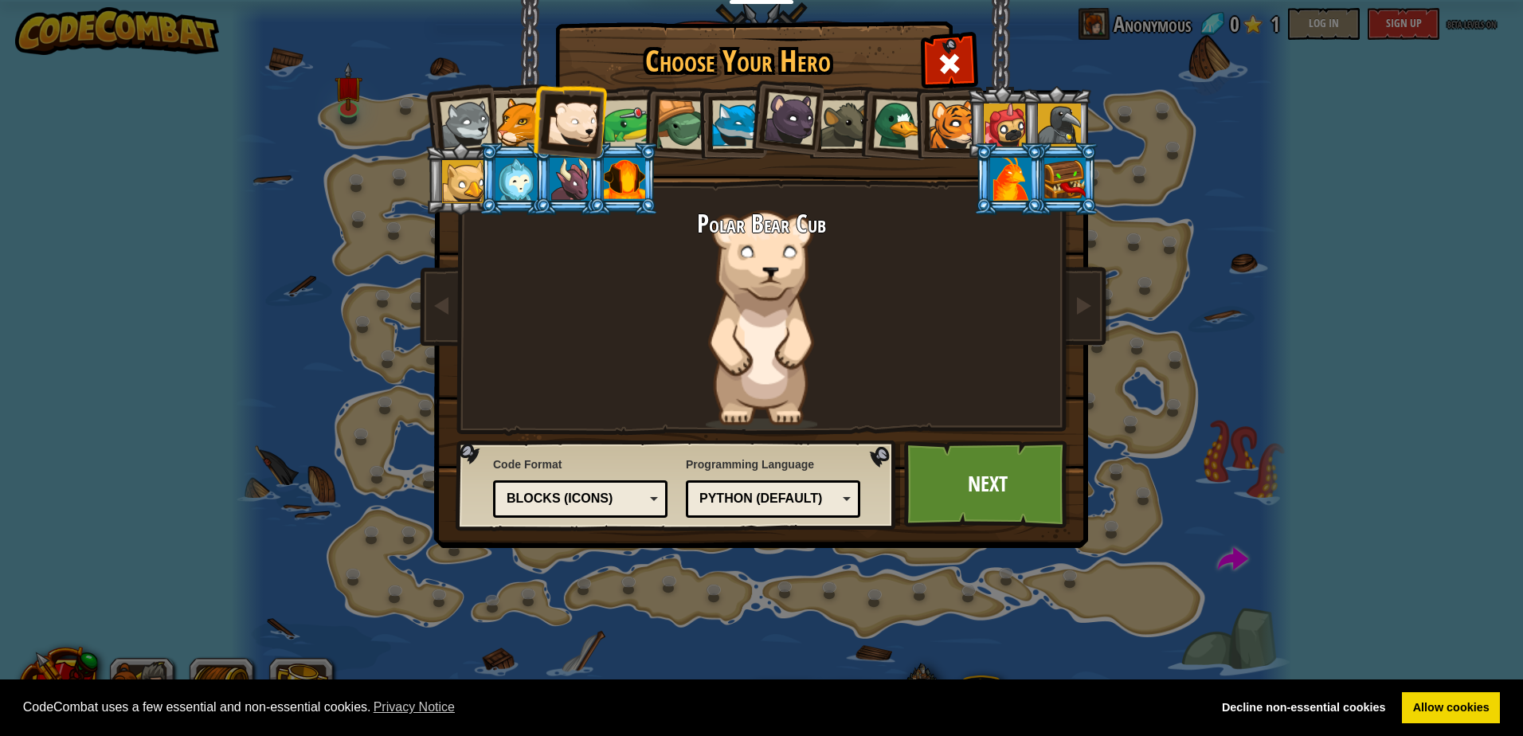
click at [507, 119] on div at bounding box center [519, 122] width 49 height 49
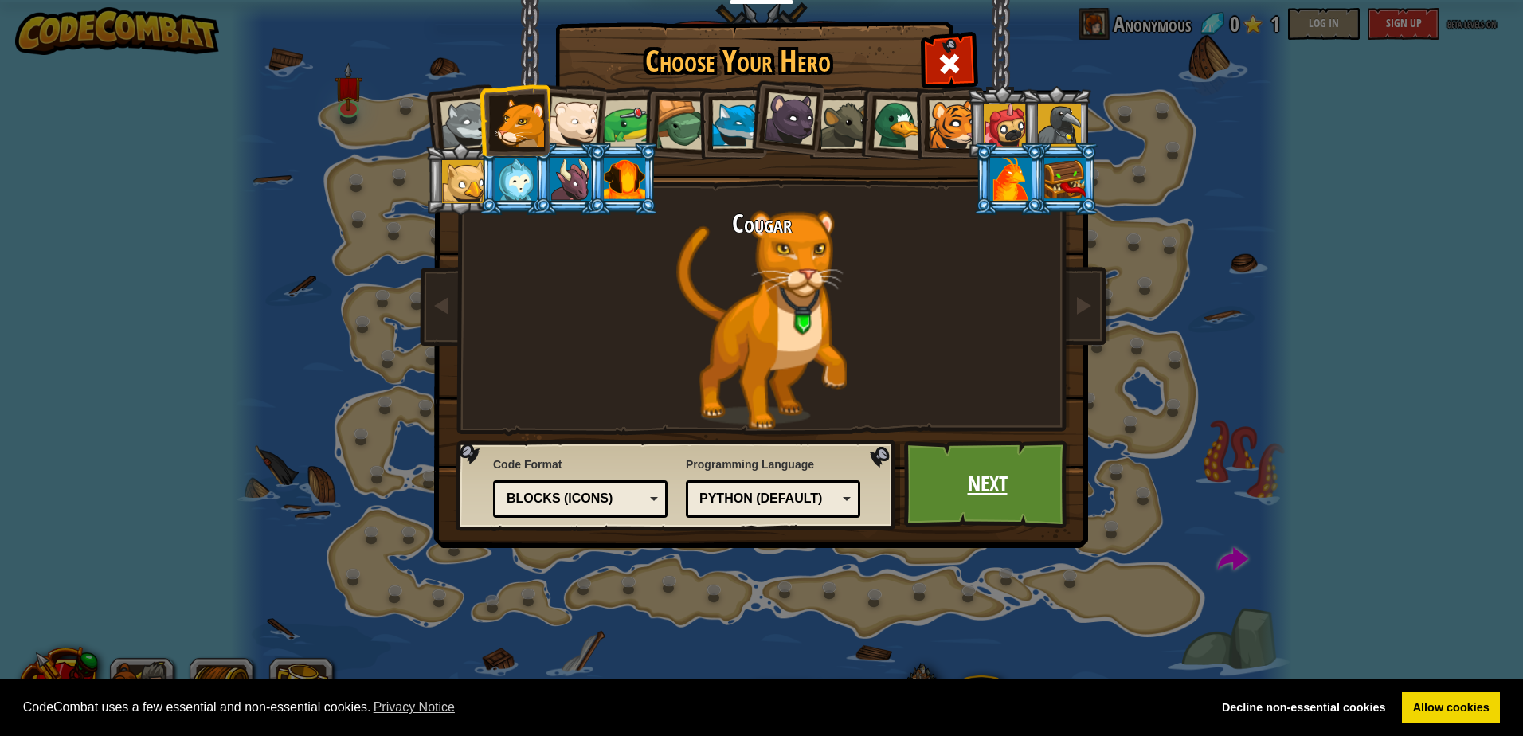
click at [1008, 445] on link "Next" at bounding box center [987, 484] width 166 height 88
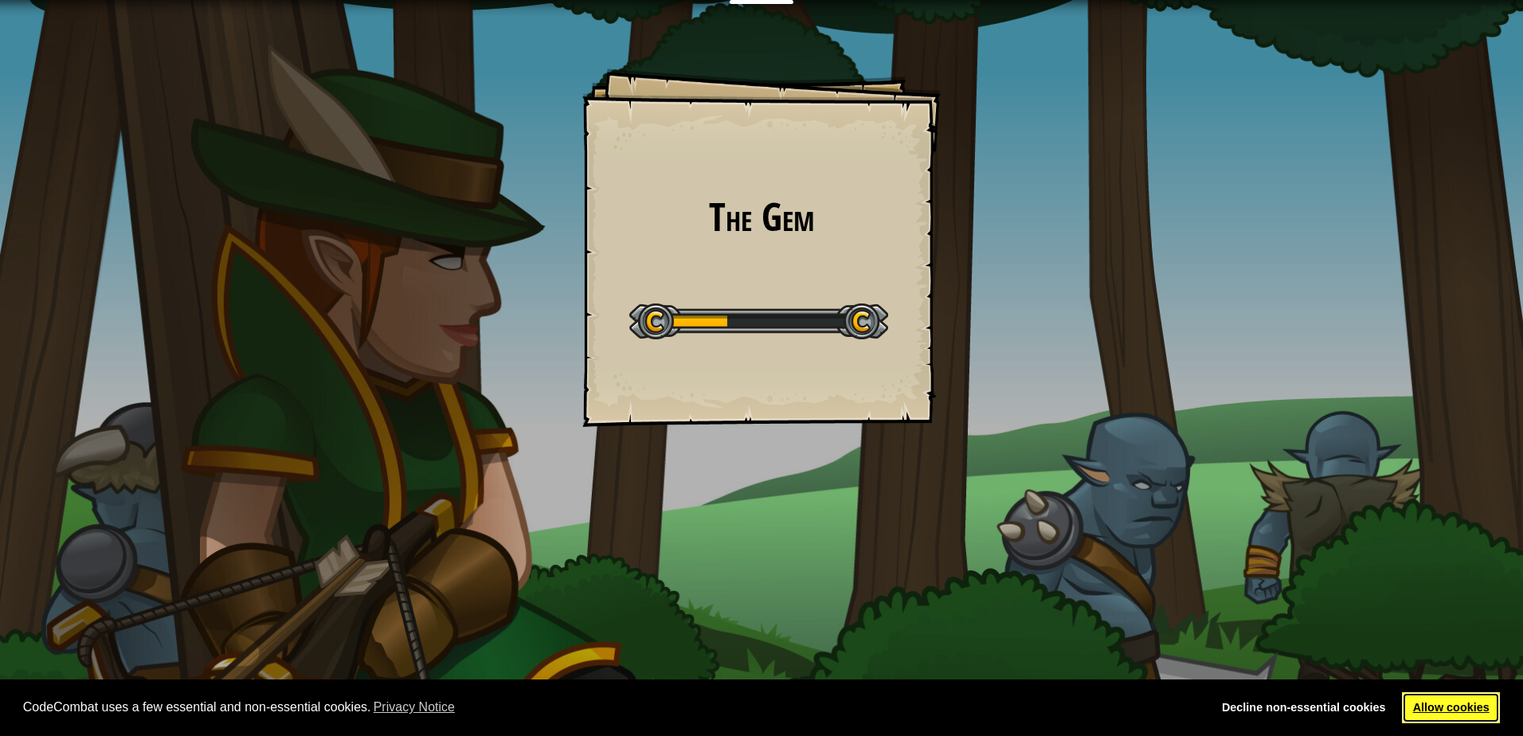
click at [1412, 702] on link "Allow cookies" at bounding box center [1451, 708] width 98 height 32
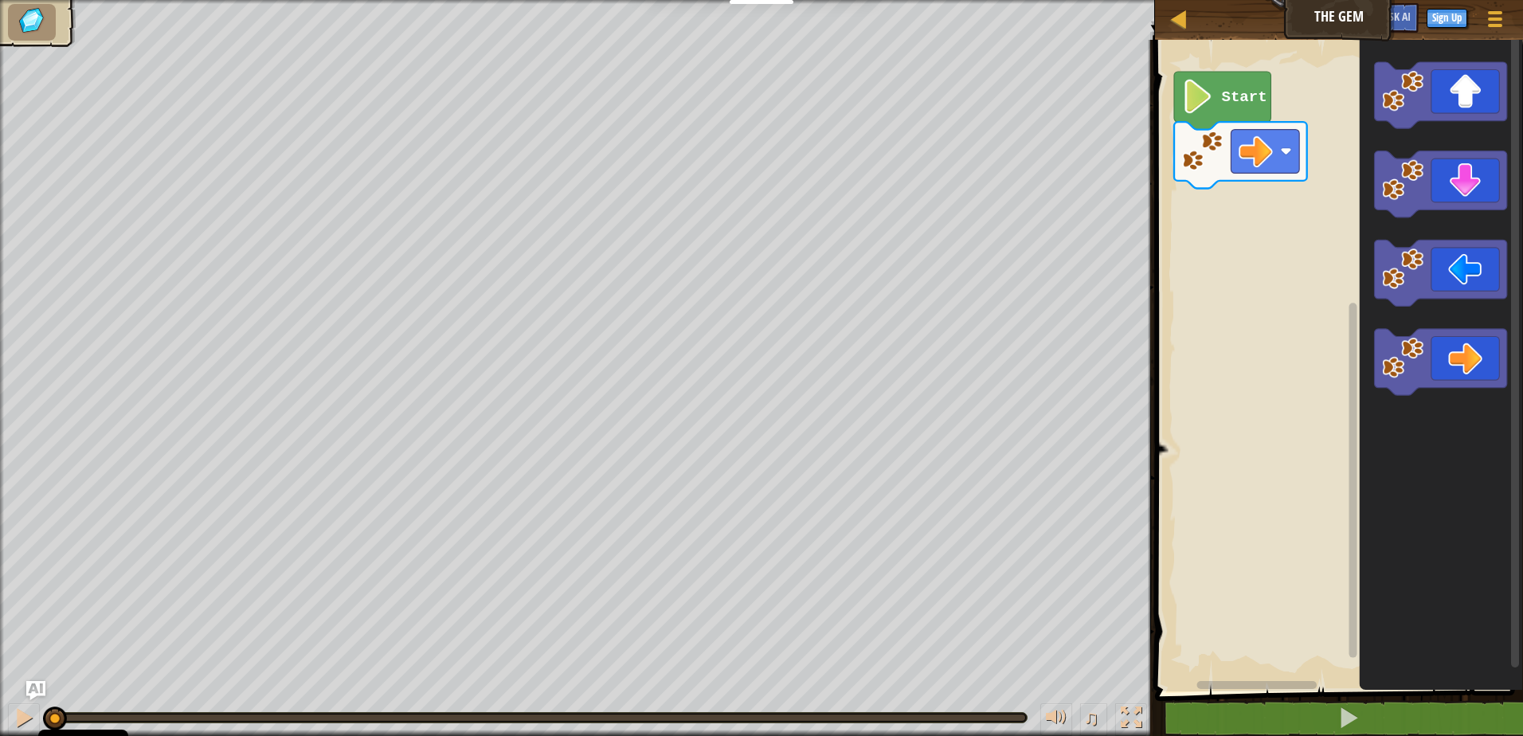
click at [1212, 88] on image "Blockly Workspace" at bounding box center [1197, 97] width 32 height 34
click at [32, 11] on img at bounding box center [31, 20] width 33 height 29
